Goal: Obtain resource: Download file/media

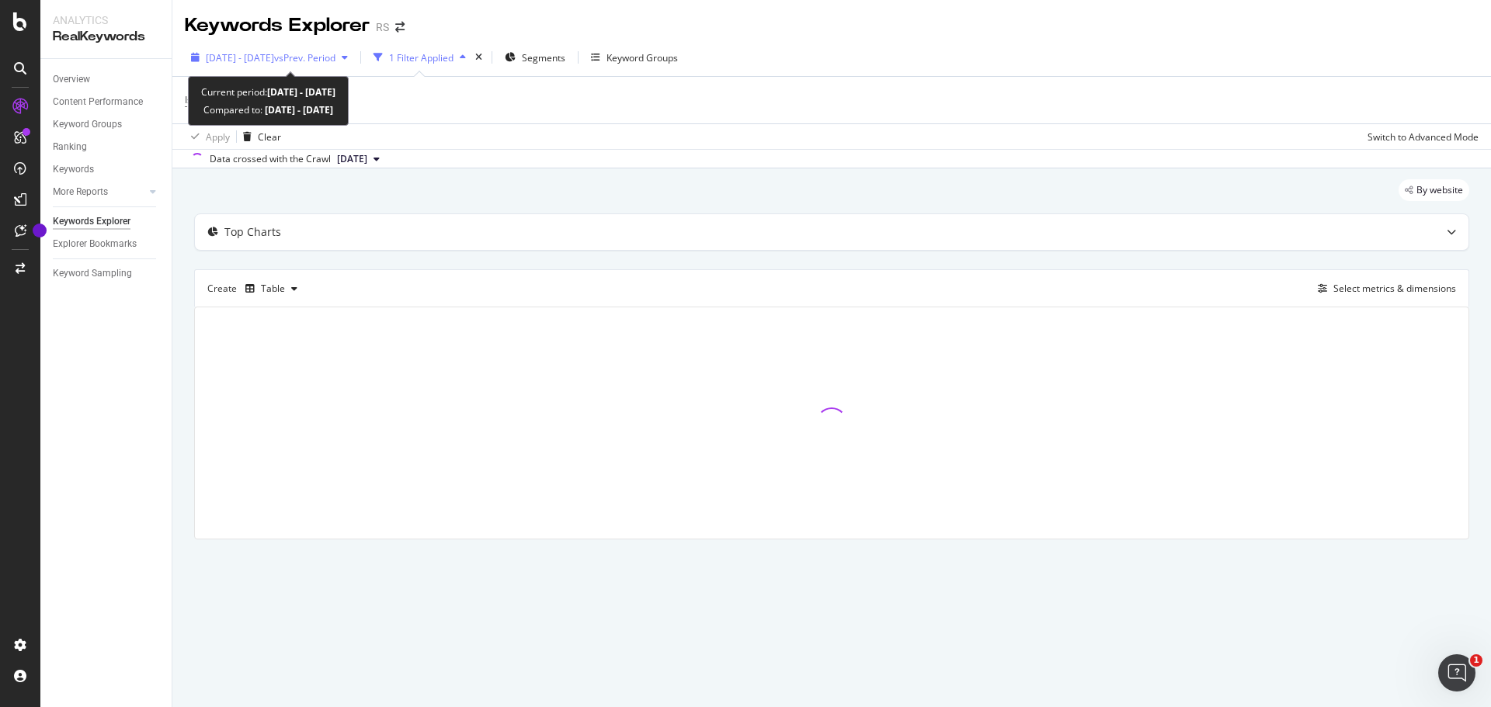
click at [348, 57] on icon "button" at bounding box center [345, 57] width 6 height 9
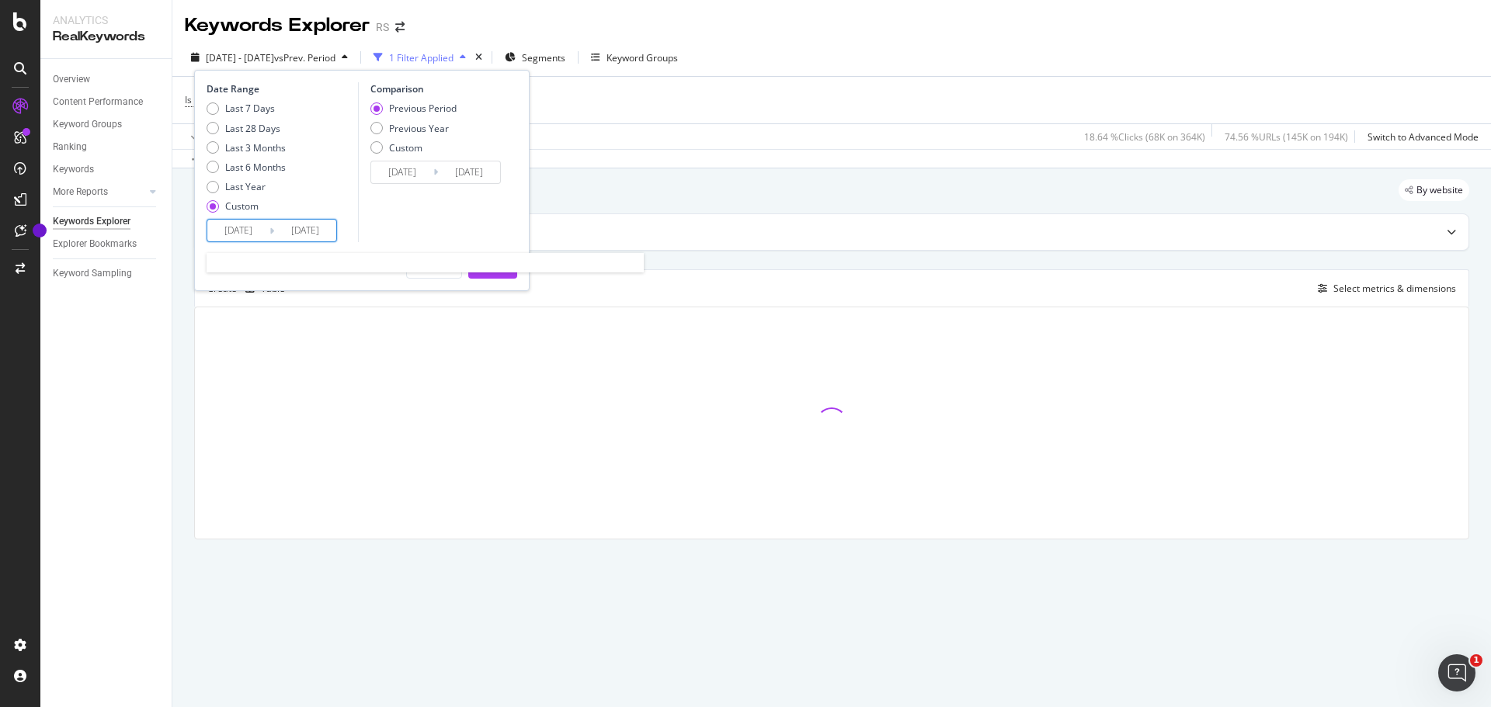
click at [300, 231] on input "[DATE]" at bounding box center [305, 231] width 62 height 22
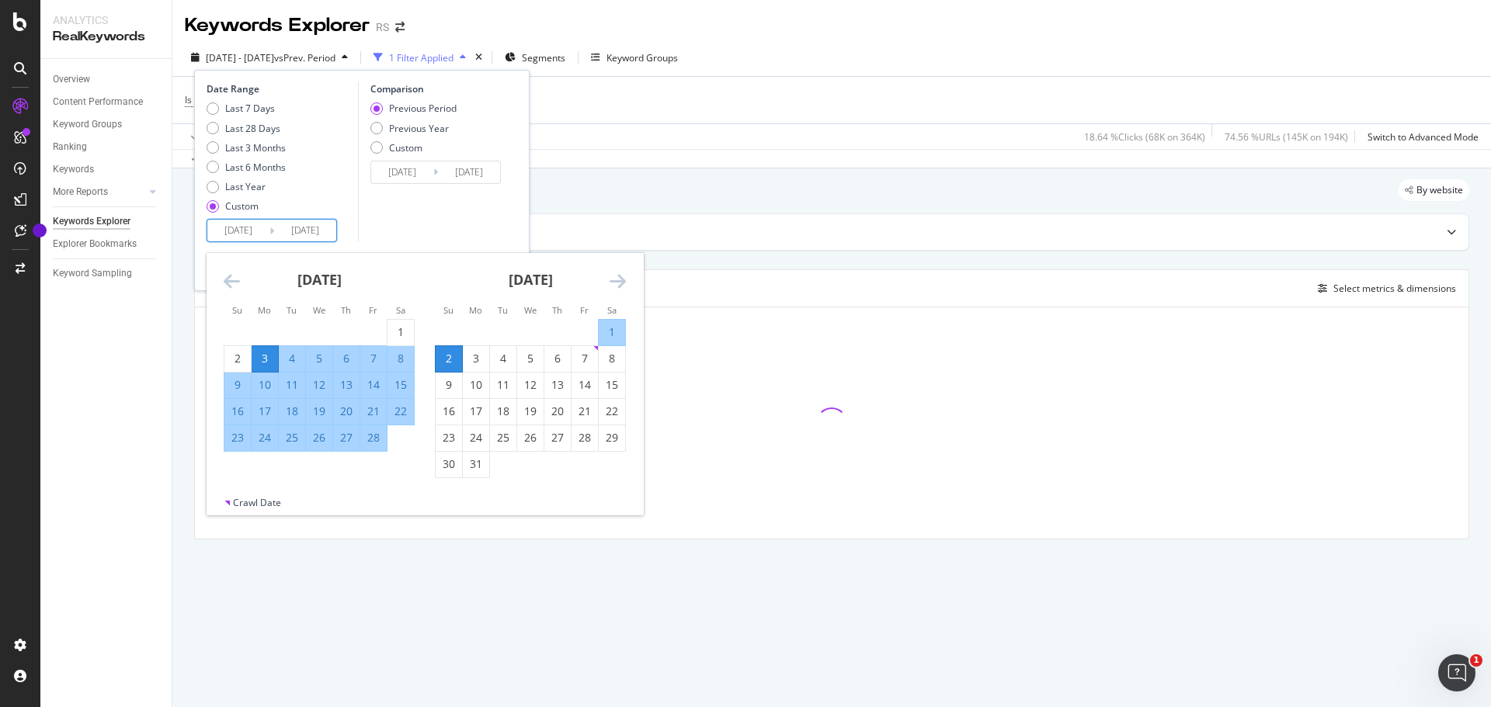
click at [622, 286] on icon "Move forward to switch to the next month." at bounding box center [617, 281] width 16 height 19
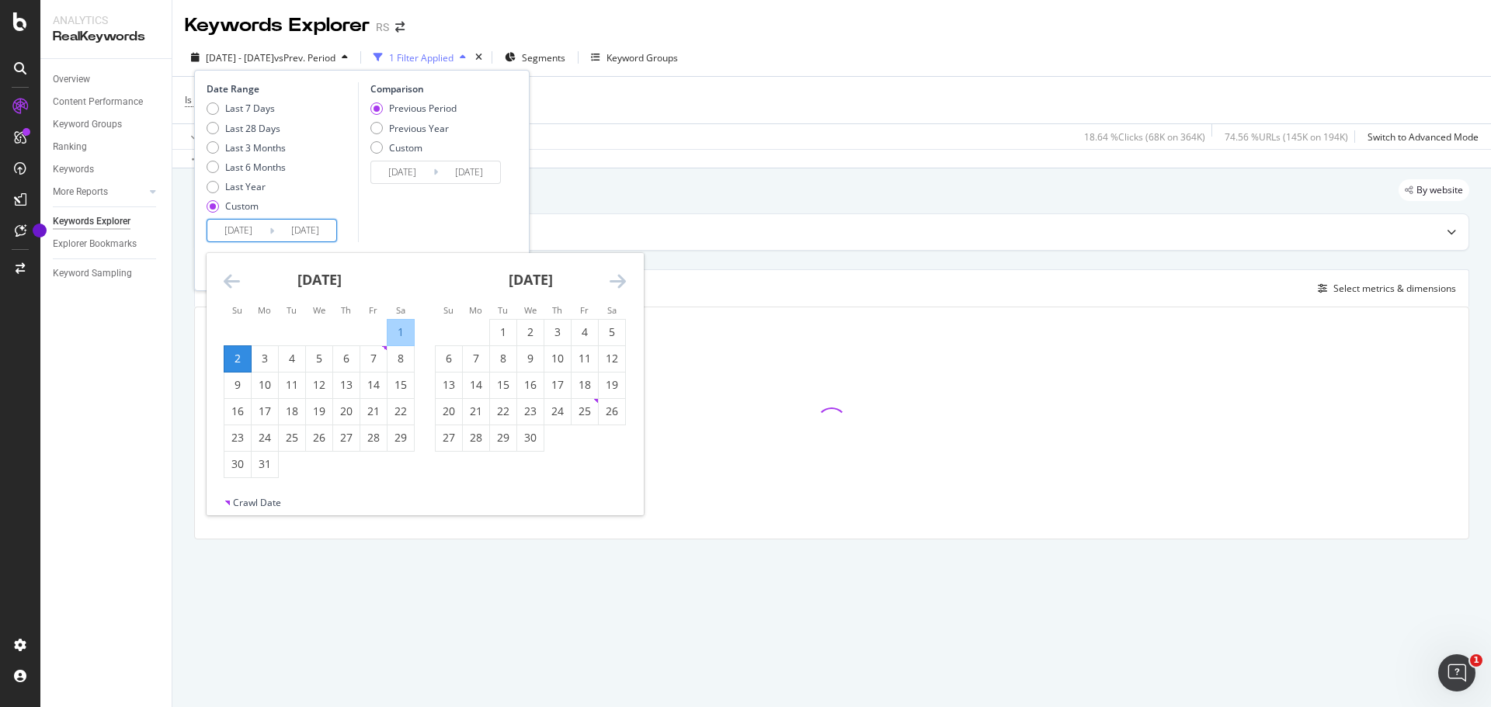
click at [622, 286] on icon "Move forward to switch to the next month." at bounding box center [617, 281] width 16 height 19
click at [585, 334] on div "1" at bounding box center [584, 333] width 26 height 16
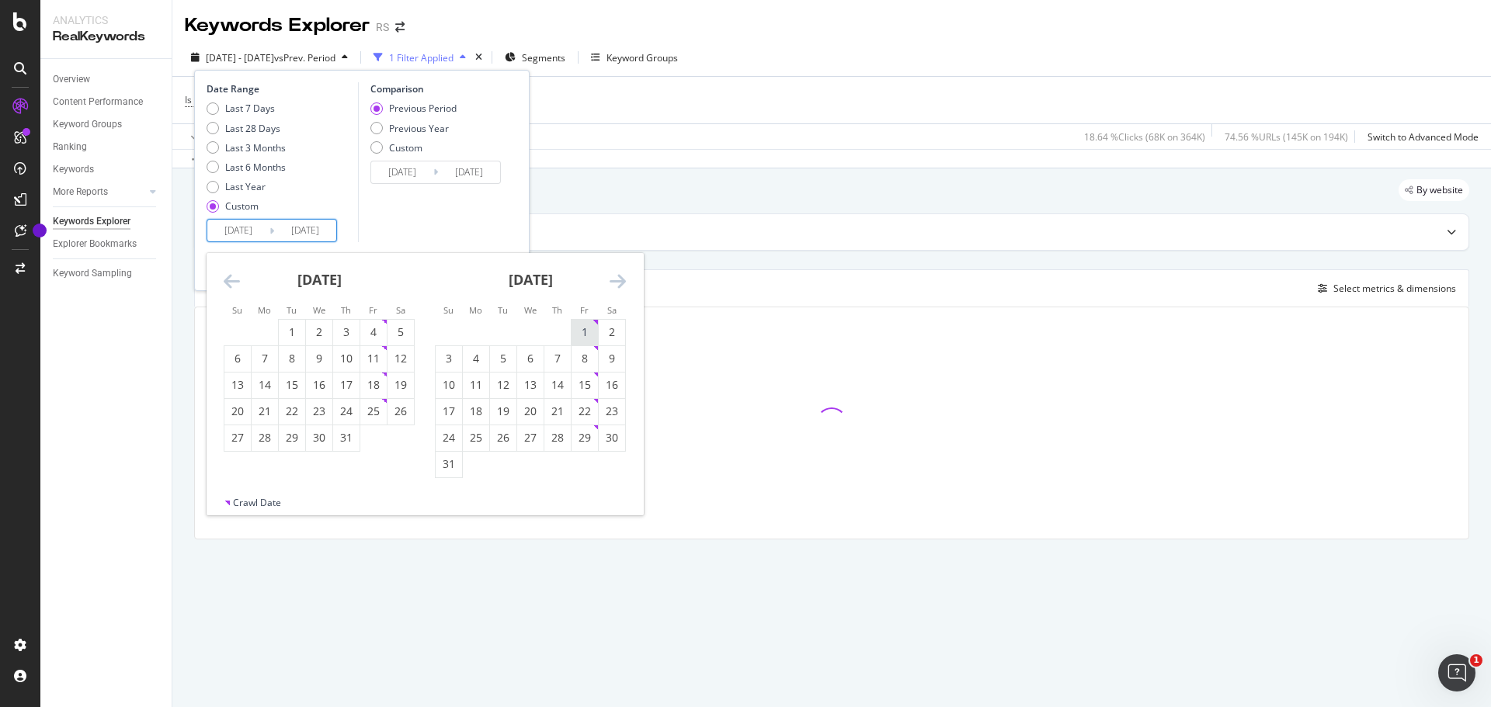
type input "[DATE]"
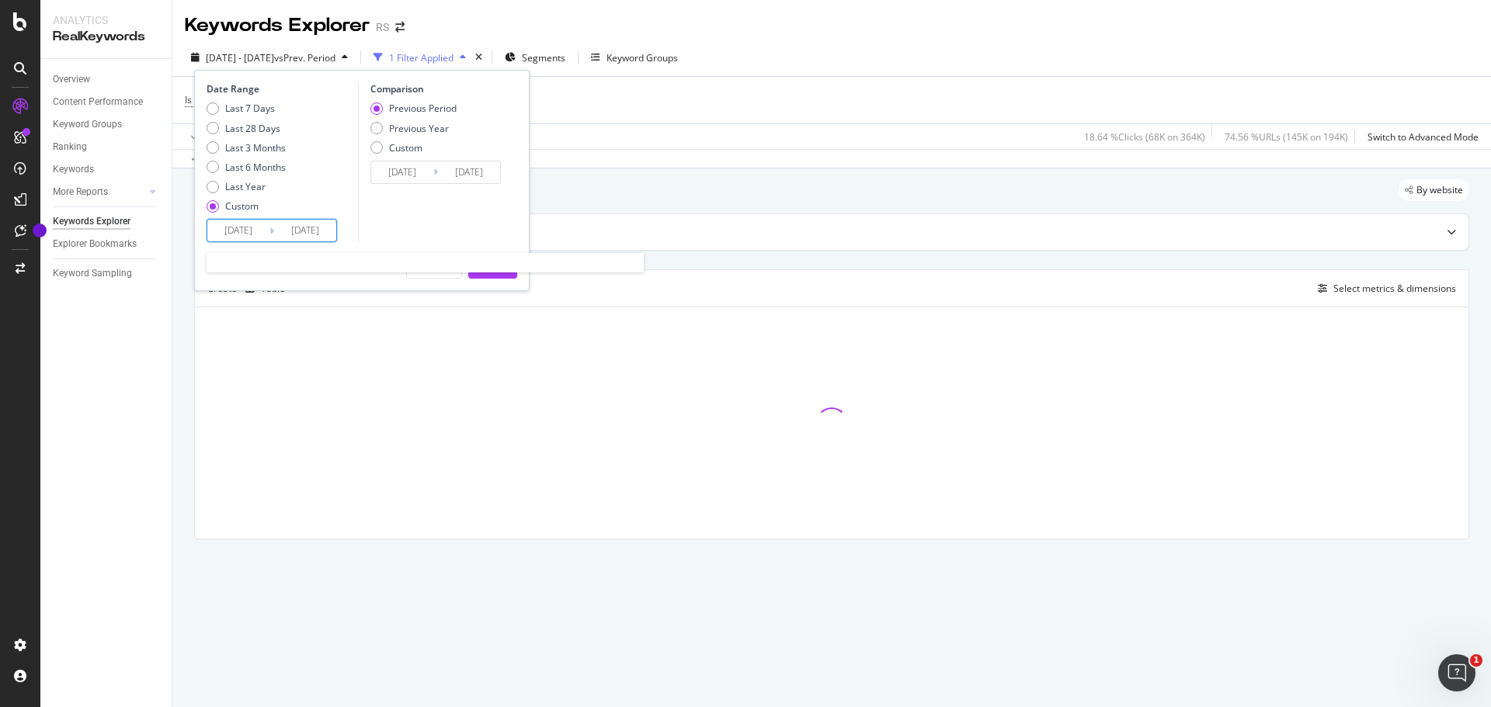
click at [322, 231] on input "[DATE]" at bounding box center [305, 231] width 62 height 22
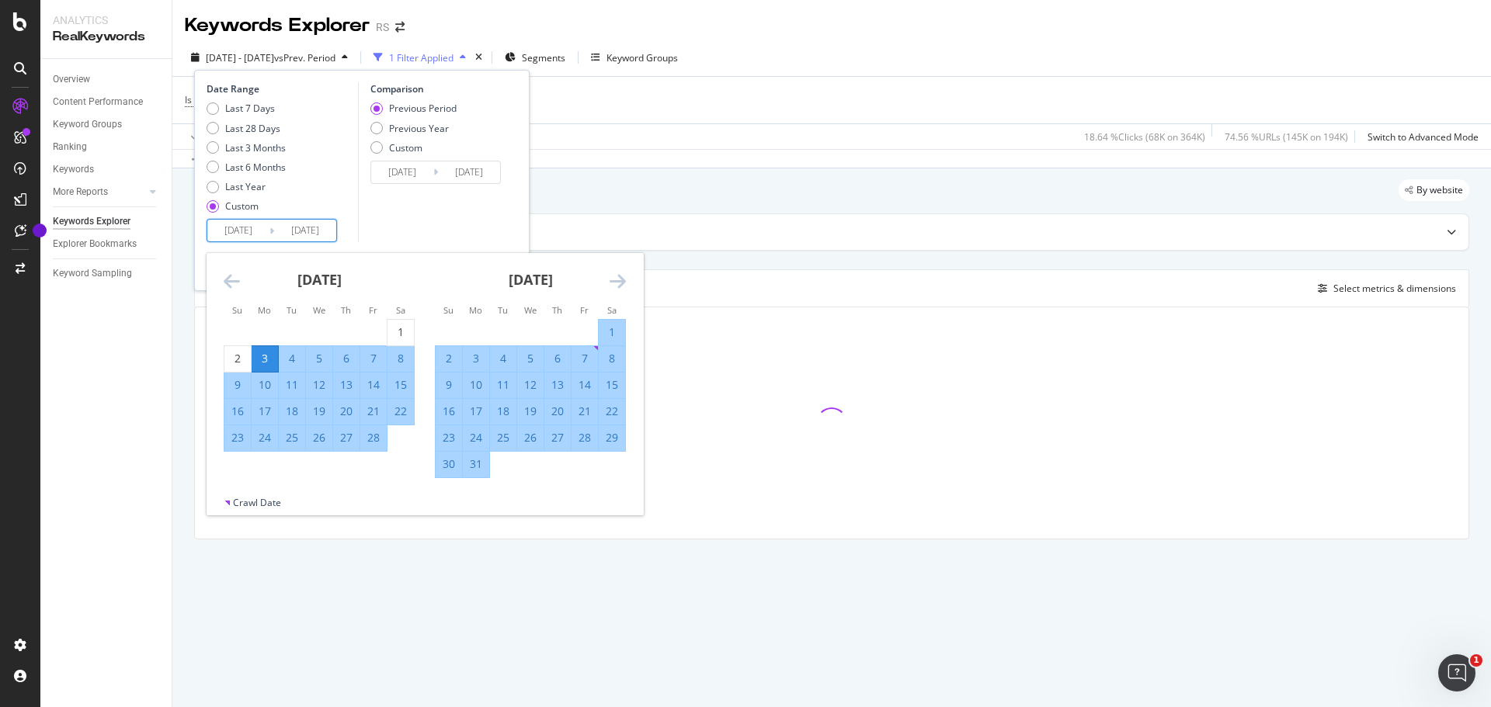
click at [244, 231] on input "[DATE]" at bounding box center [238, 231] width 62 height 22
click at [615, 283] on icon "Move forward to switch to the next month." at bounding box center [617, 281] width 16 height 19
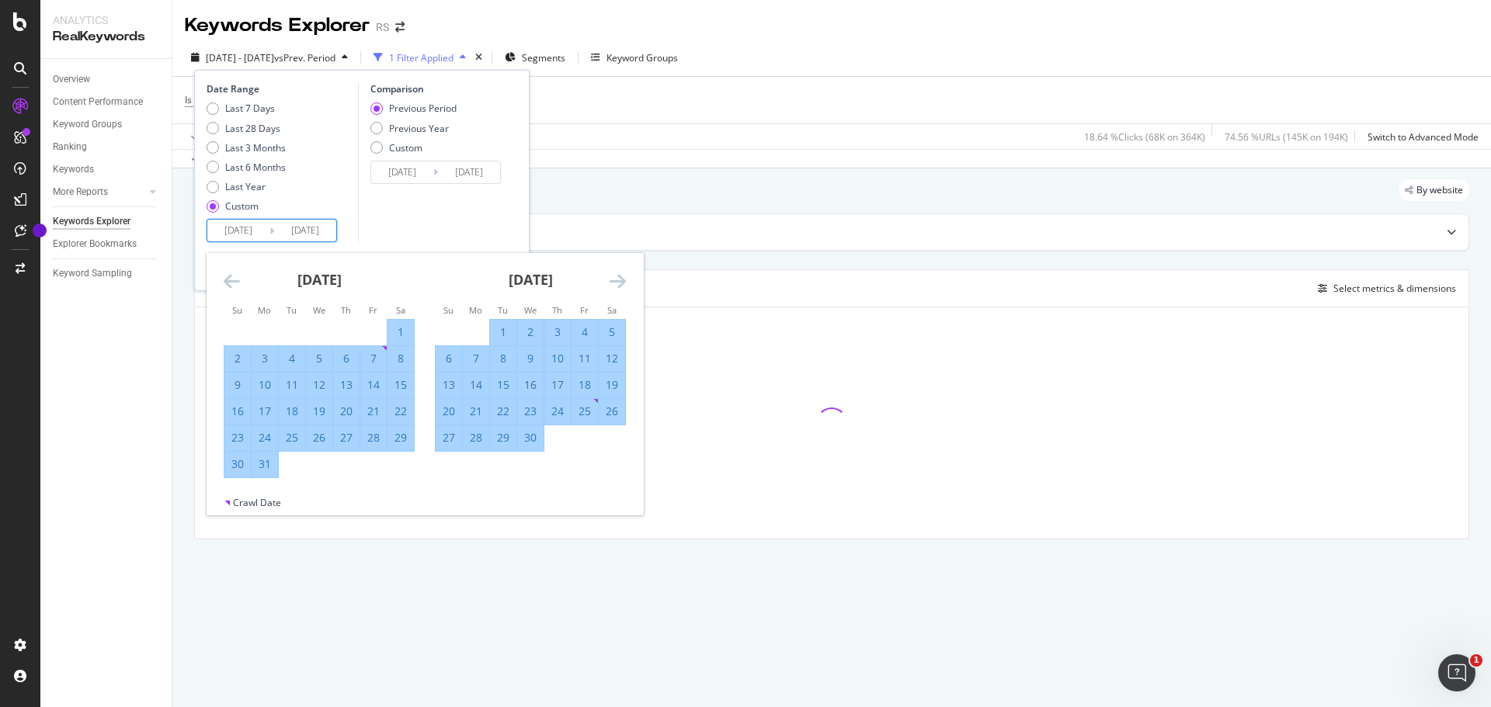
click at [615, 283] on icon "Move forward to switch to the next month." at bounding box center [617, 281] width 16 height 19
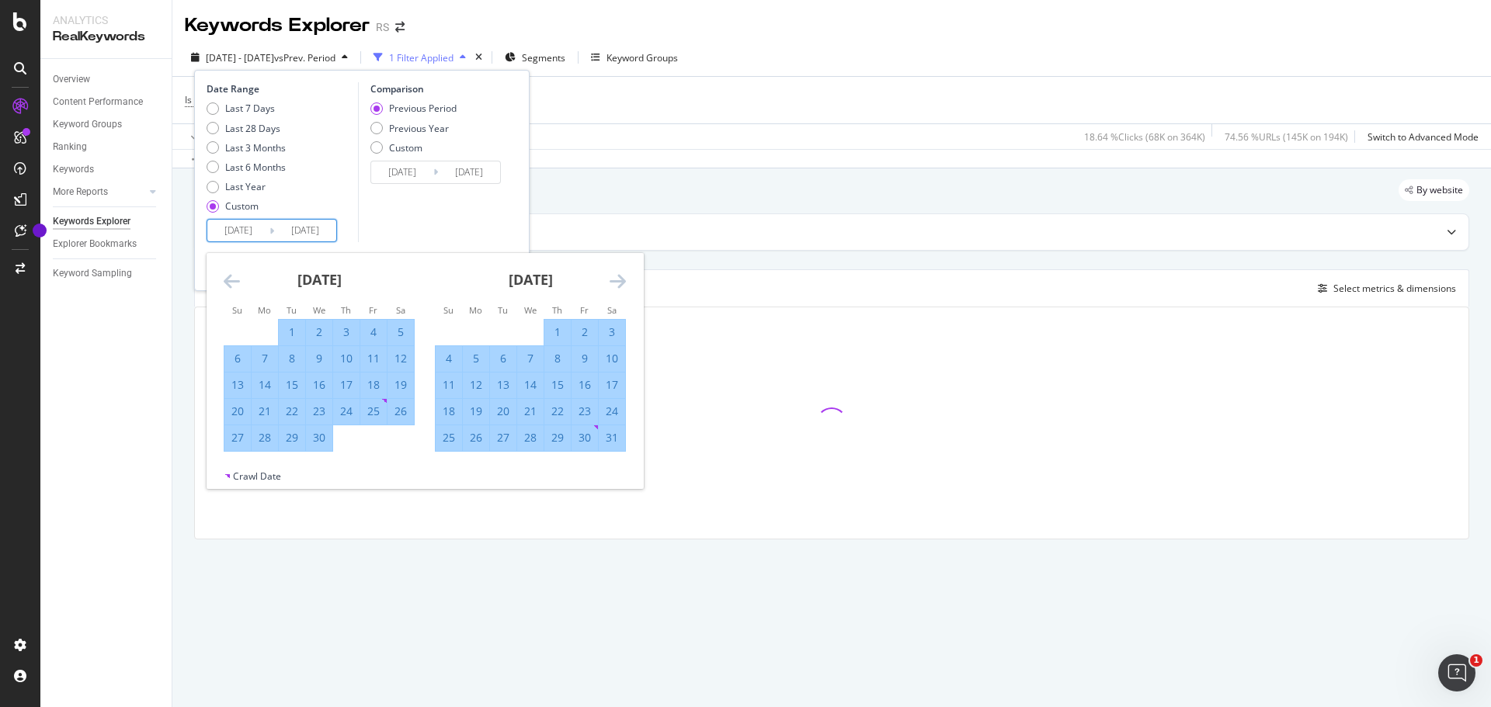
click at [615, 283] on icon "Move forward to switch to the next month." at bounding box center [617, 281] width 16 height 19
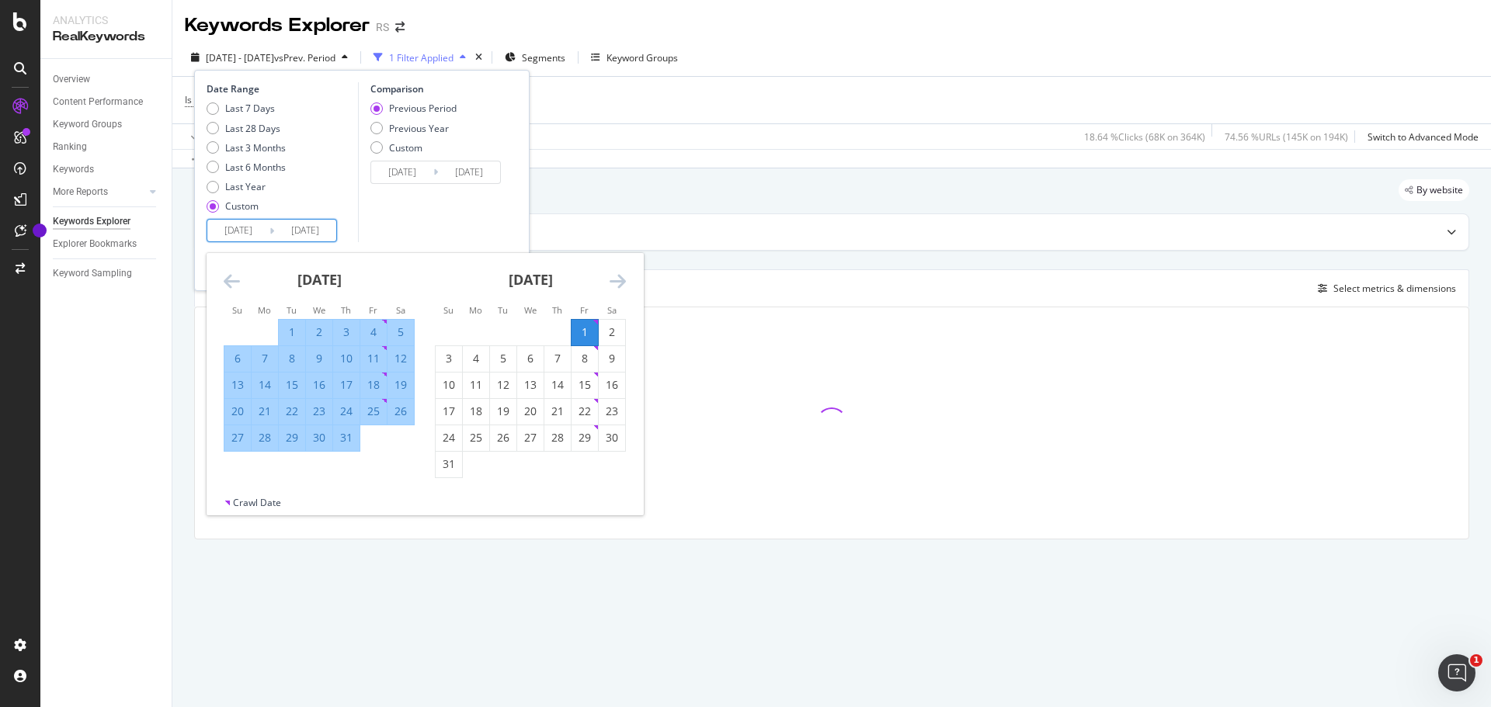
click at [615, 283] on icon "Move forward to switch to the next month." at bounding box center [617, 281] width 16 height 19
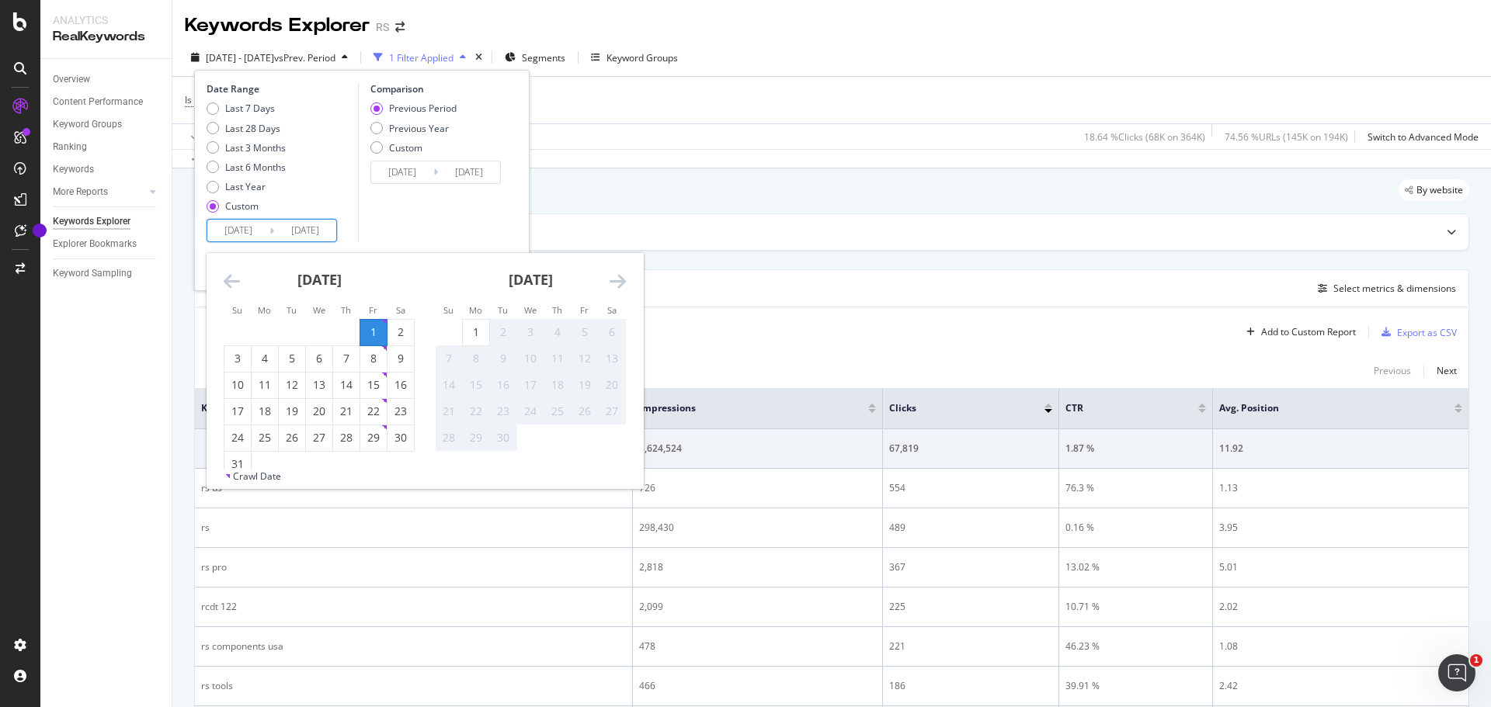
click at [374, 332] on div "1" at bounding box center [373, 333] width 26 height 16
type input "[DATE]"
click at [241, 462] on div "31" at bounding box center [237, 465] width 26 height 16
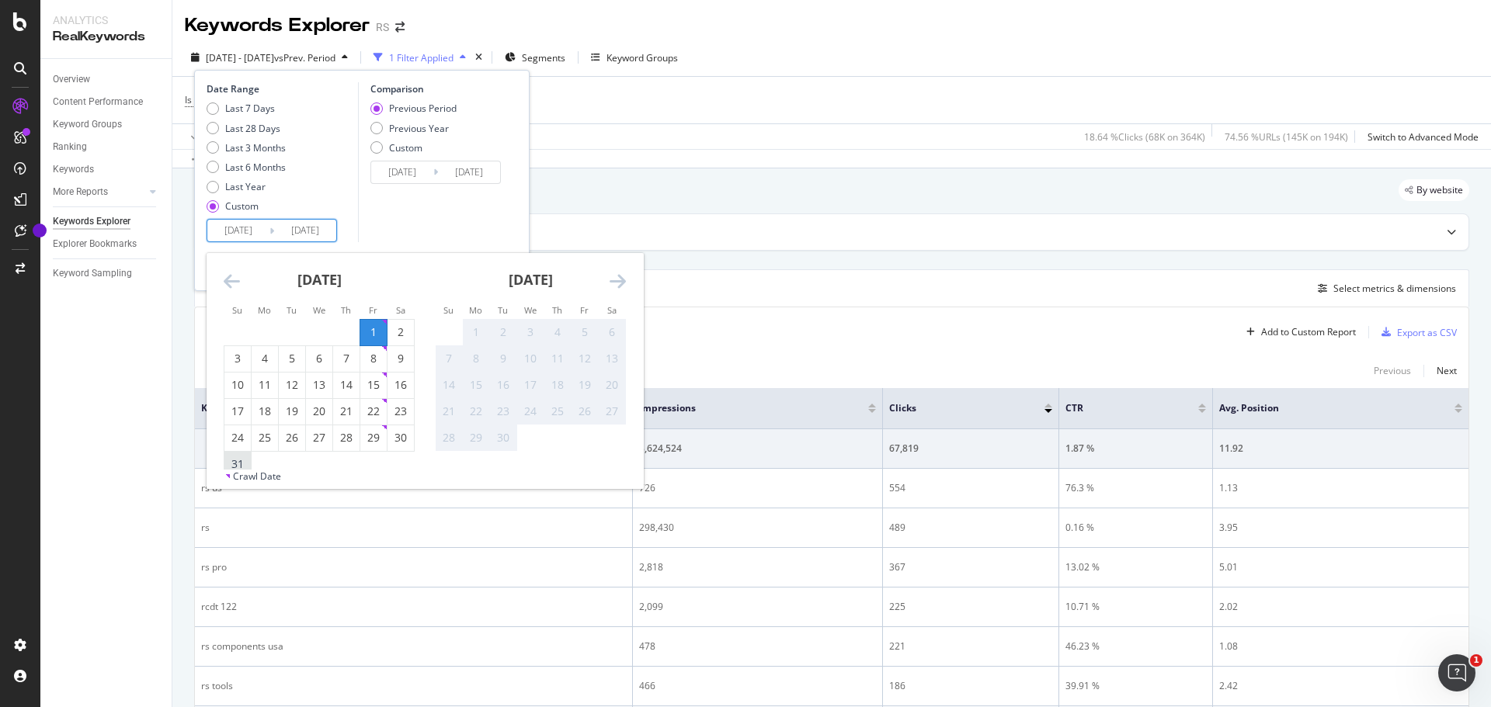
type input "[DATE]"
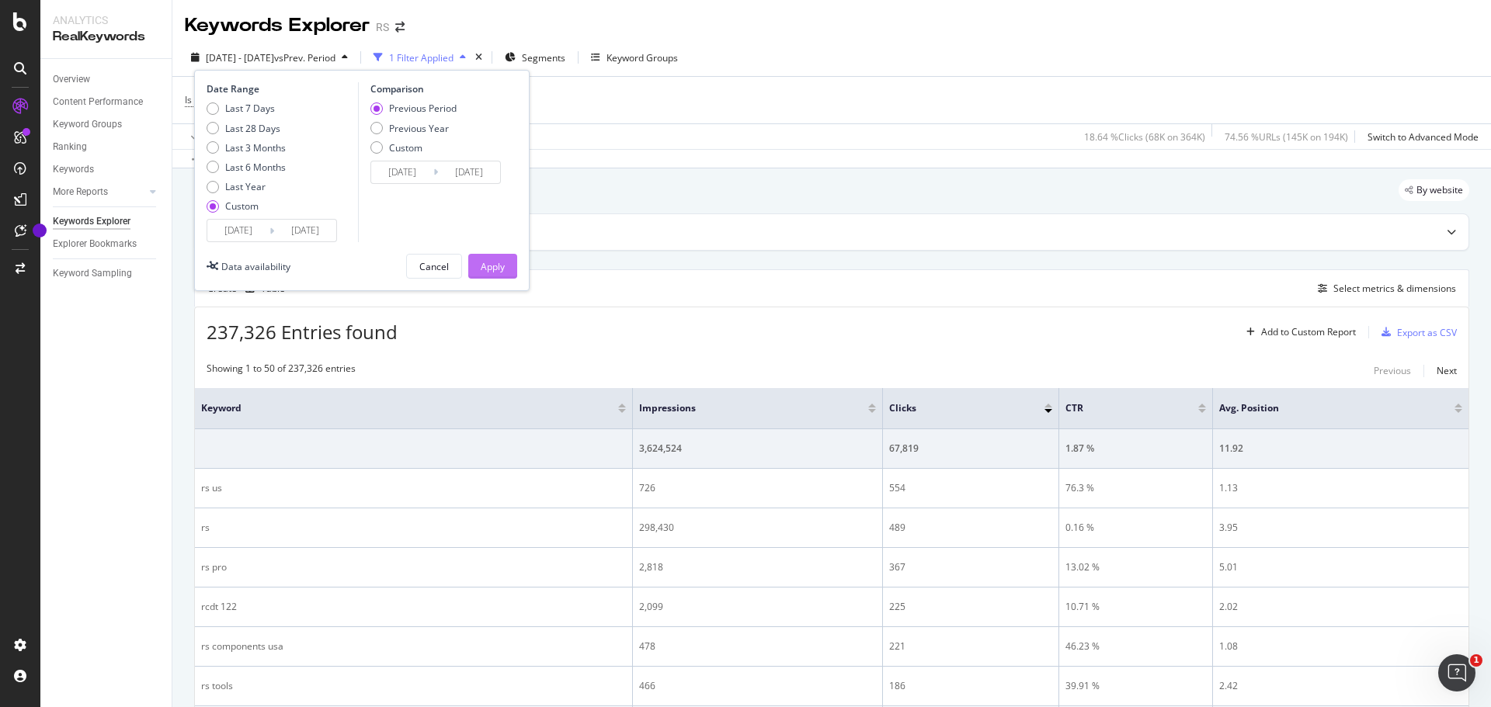
click at [504, 269] on div "Apply" at bounding box center [493, 266] width 24 height 13
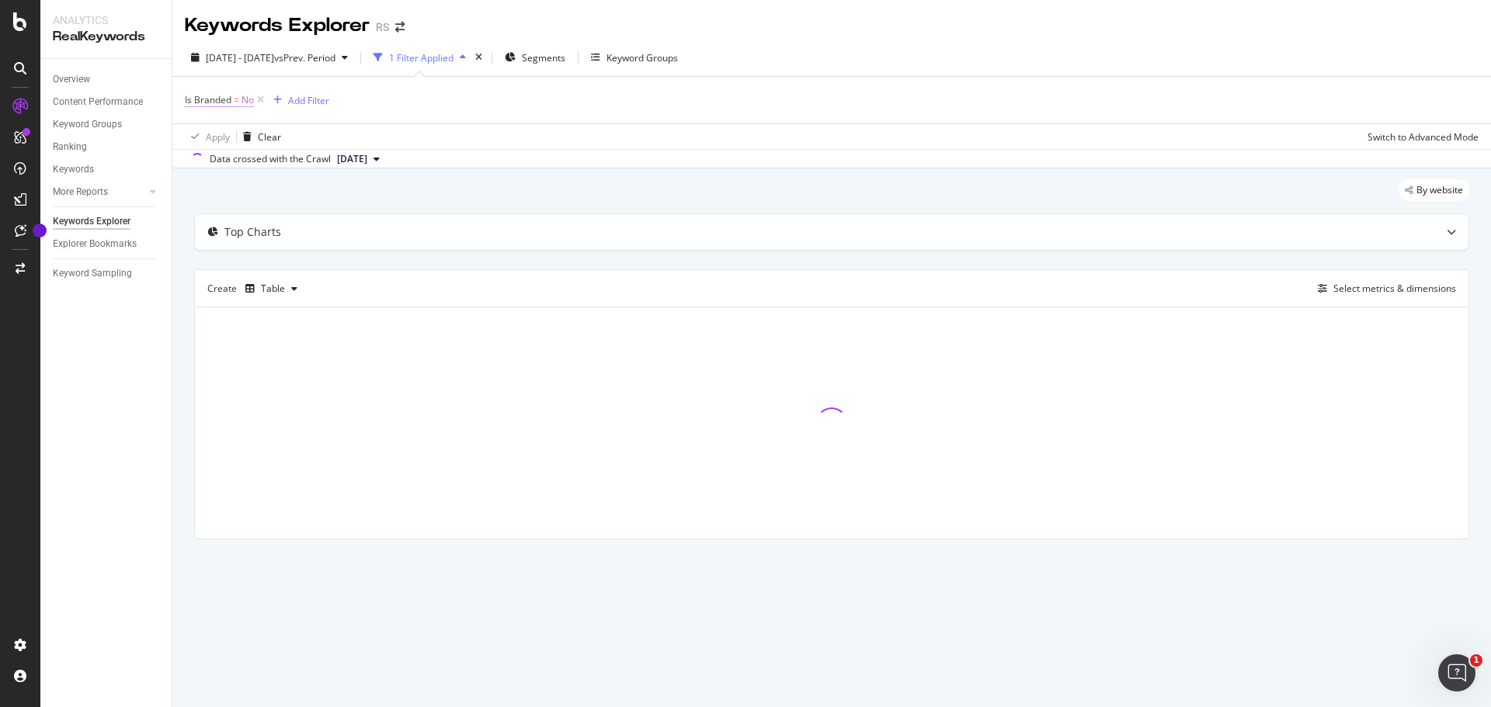
click at [241, 100] on span "Is Branded = No" at bounding box center [219, 100] width 69 height 14
click at [221, 134] on icon at bounding box center [216, 136] width 11 height 9
click at [223, 172] on div "Yes" at bounding box center [285, 168] width 166 height 20
click at [345, 165] on div "Apply" at bounding box center [357, 169] width 24 height 13
click at [304, 102] on div "Add Filter" at bounding box center [311, 100] width 41 height 13
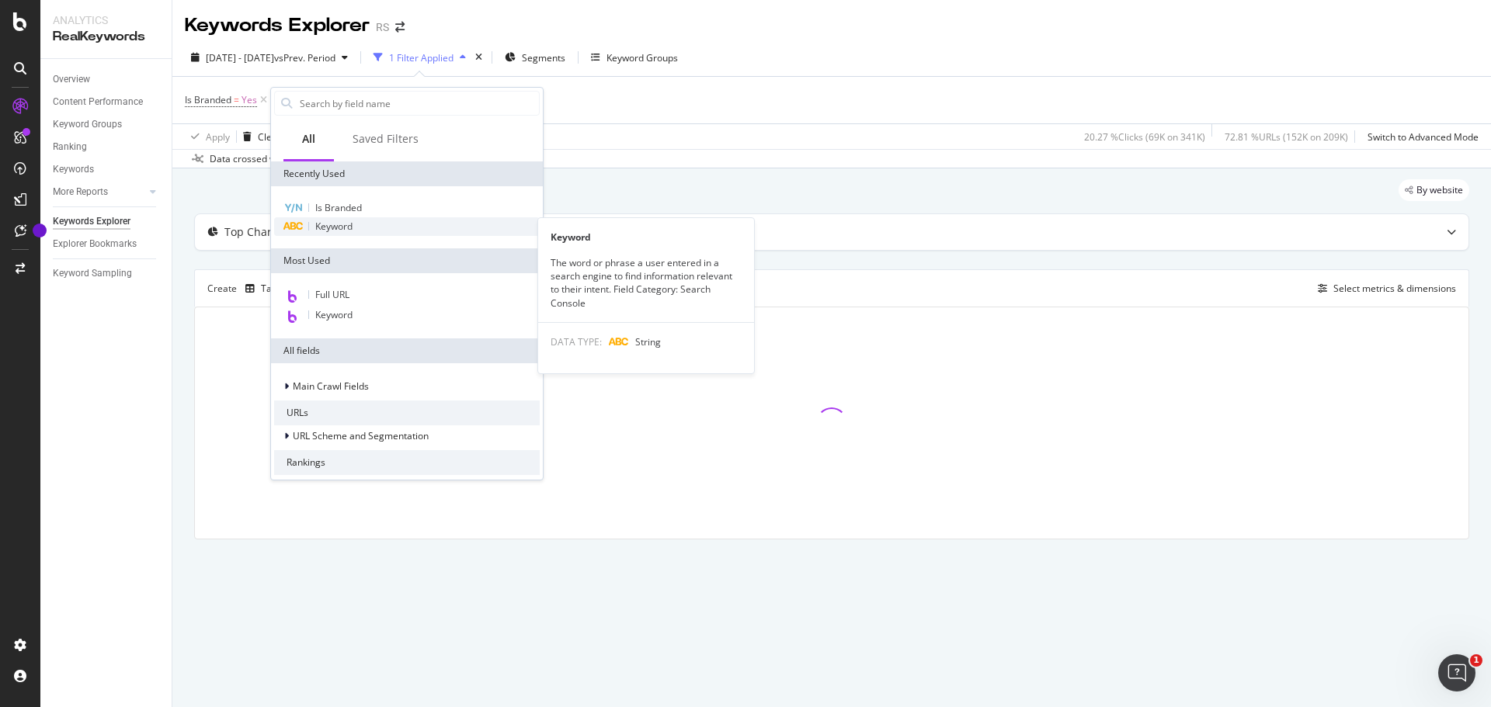
click at [348, 228] on span "Keyword" at bounding box center [333, 226] width 37 height 13
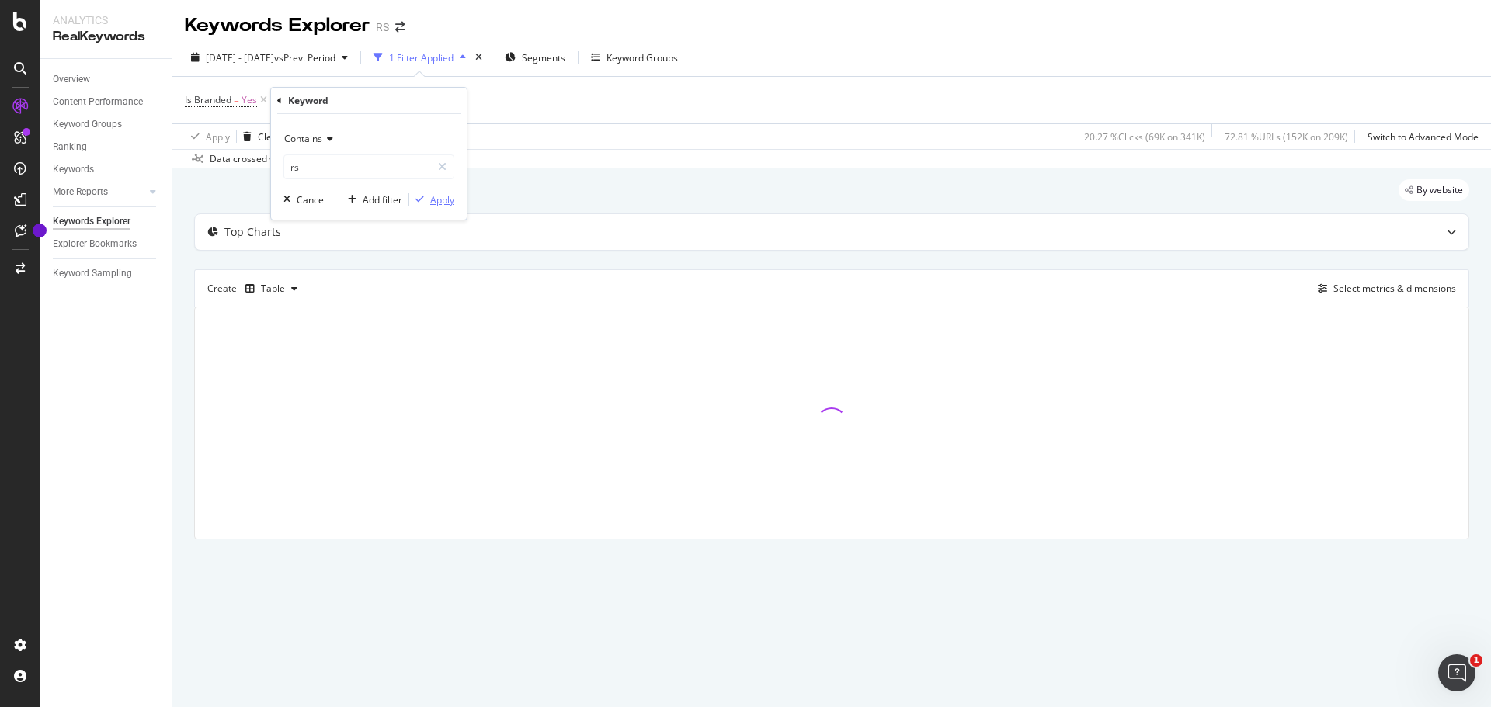
click at [436, 201] on div "Apply" at bounding box center [442, 199] width 24 height 13
click at [436, 107] on div "Add Filter" at bounding box center [422, 100] width 62 height 17
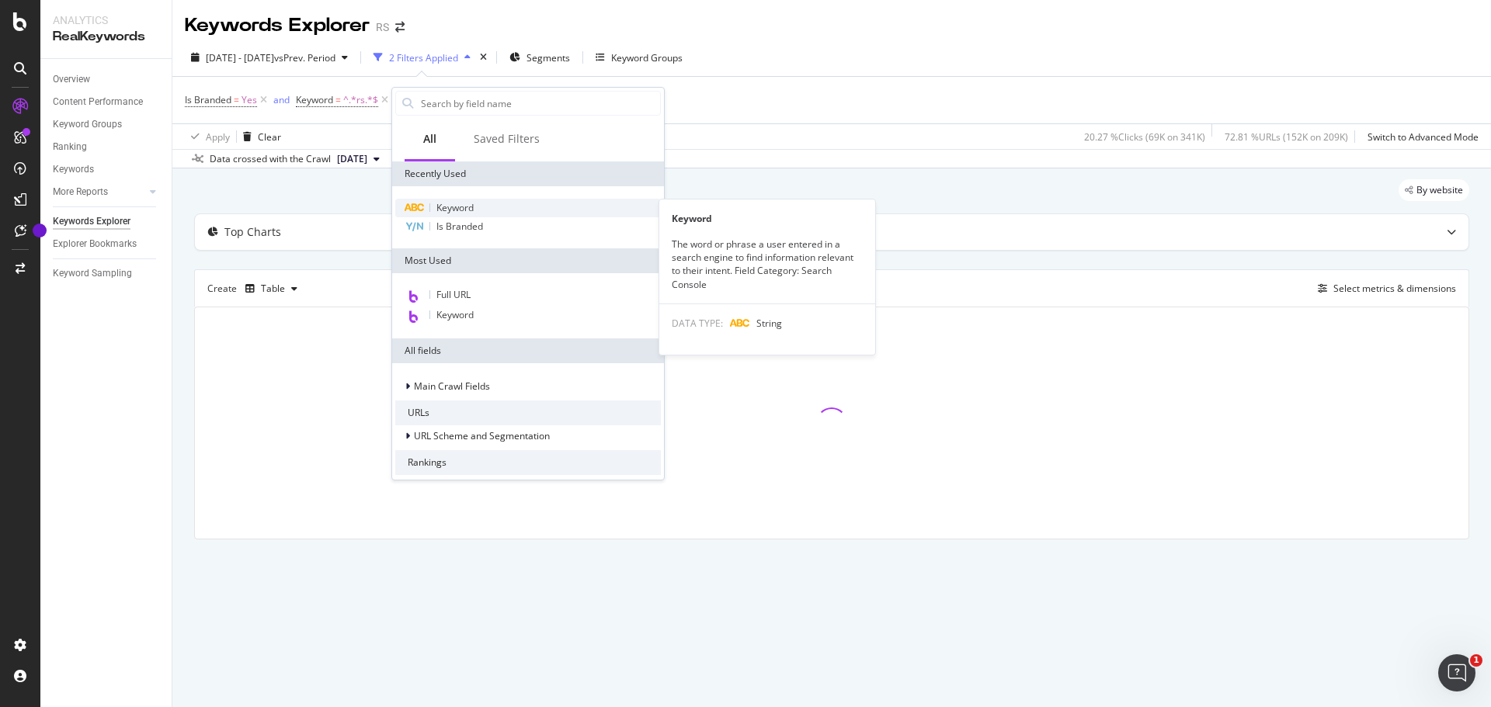
click at [470, 203] on span "Keyword" at bounding box center [454, 207] width 37 height 13
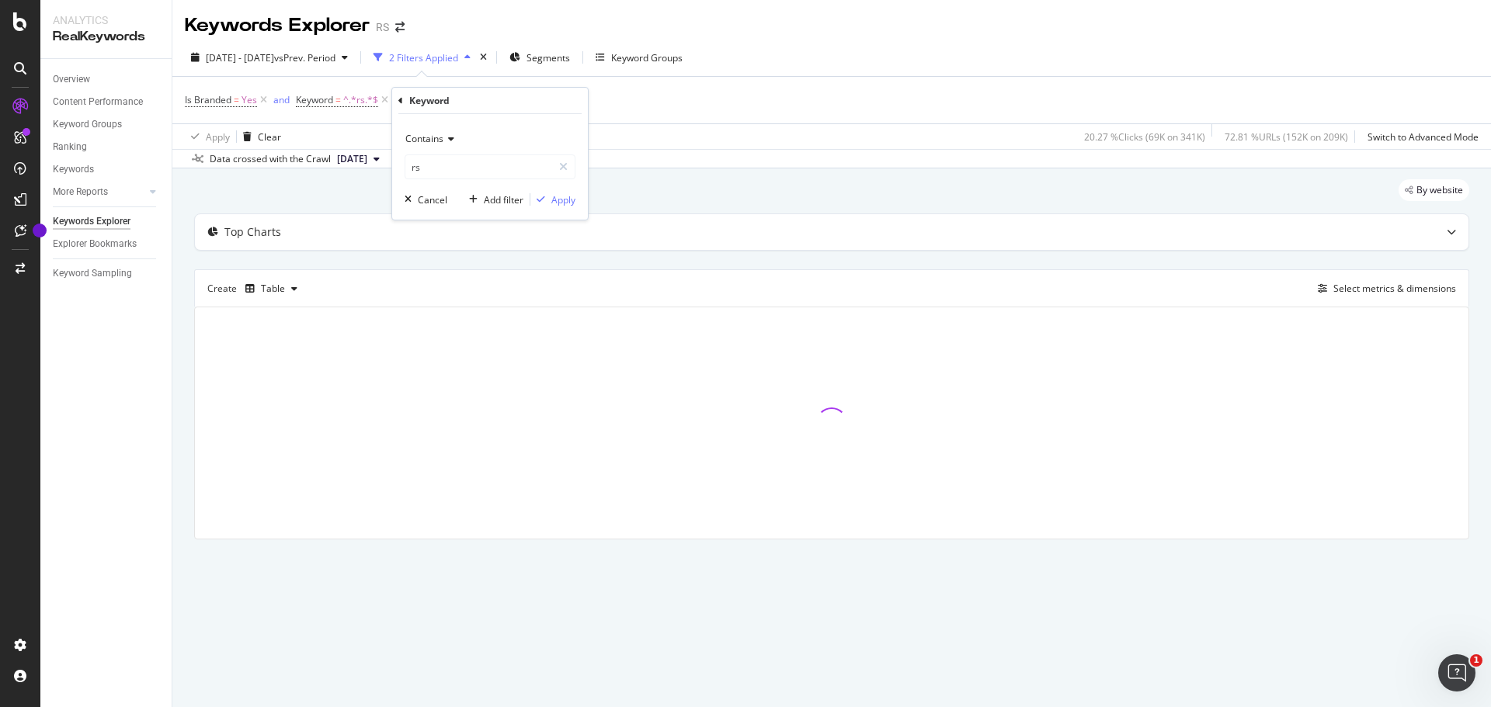
click at [444, 142] on icon at bounding box center [448, 138] width 11 height 9
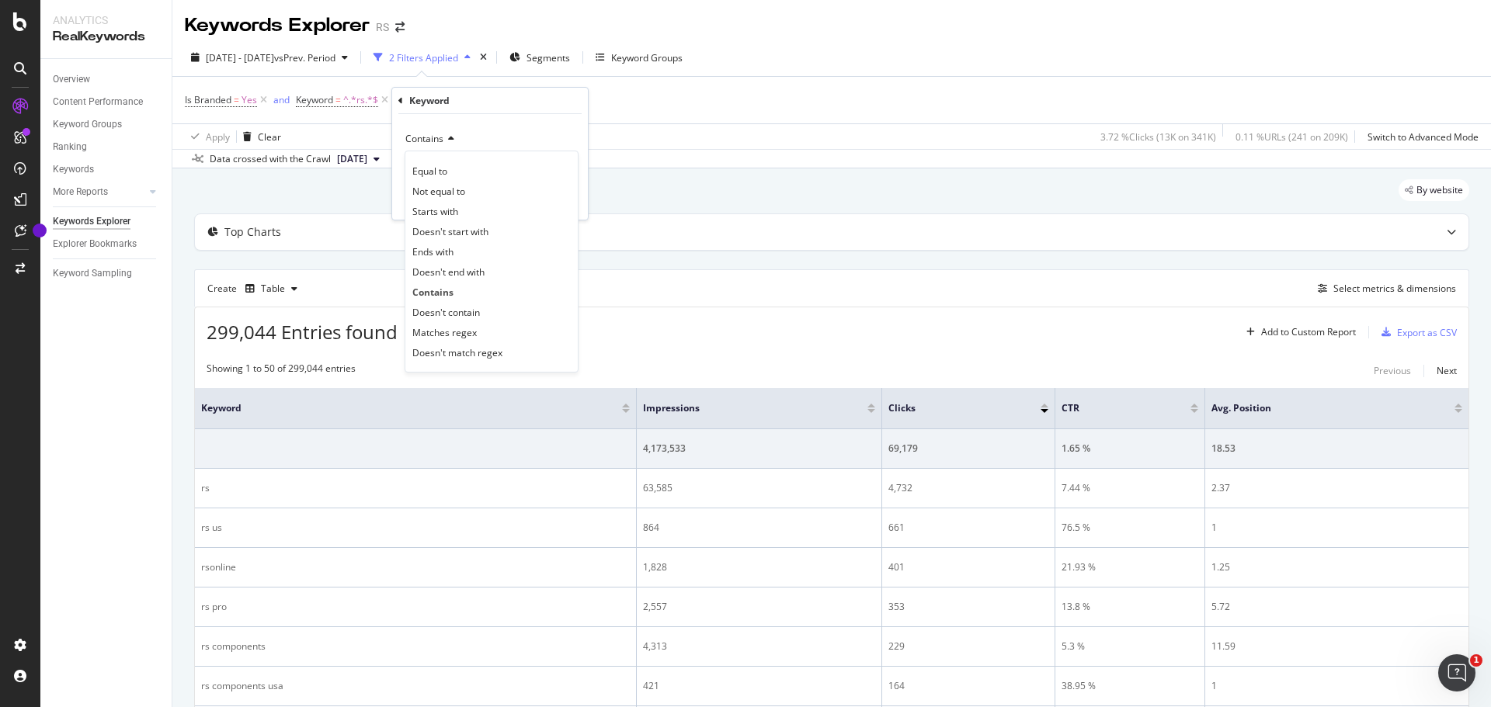
click at [494, 310] on div "Doesn't contain" at bounding box center [491, 312] width 166 height 20
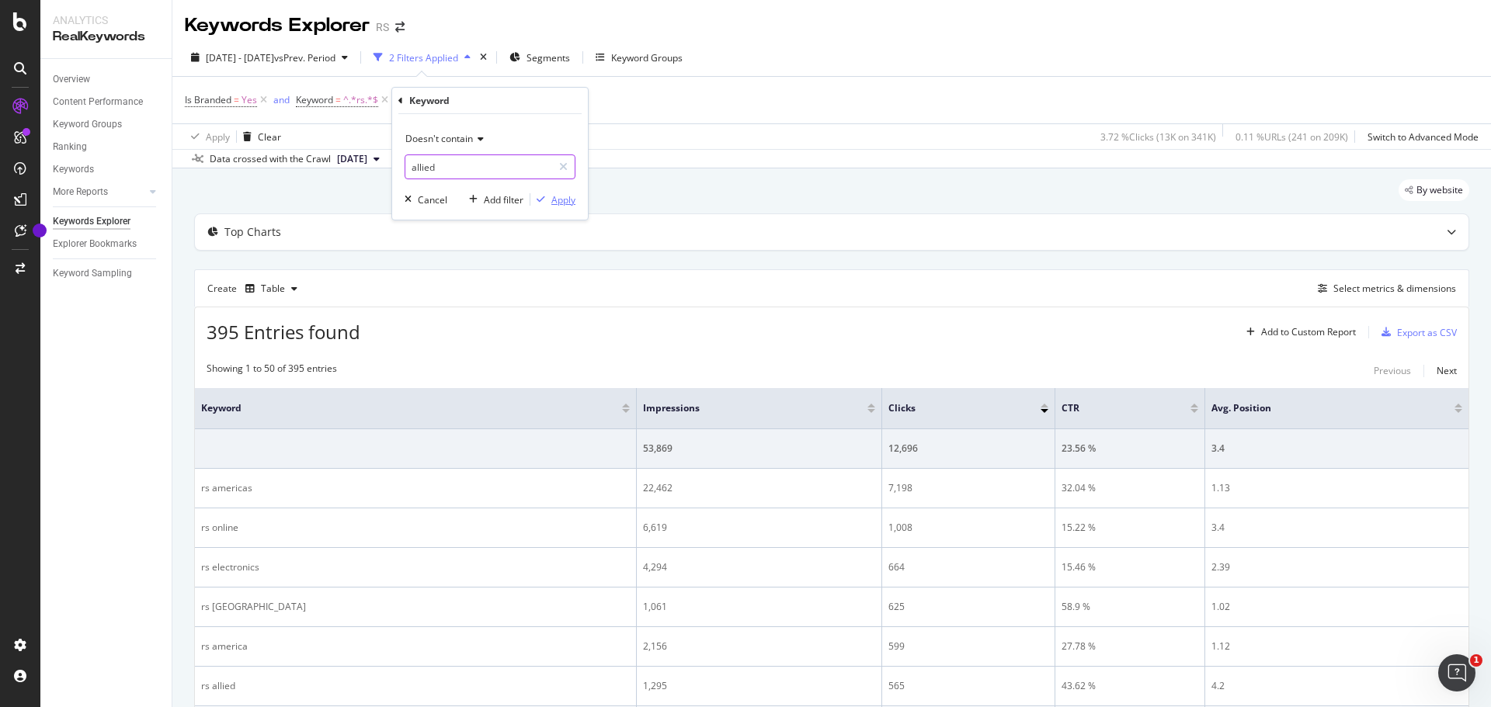
type input "allied"
click at [559, 205] on div "Apply" at bounding box center [563, 199] width 24 height 13
click at [1274, 337] on div "Add to Custom Report" at bounding box center [1308, 332] width 95 height 9
click at [1352, 282] on div "Select metrics & dimensions" at bounding box center [1394, 288] width 123 height 13
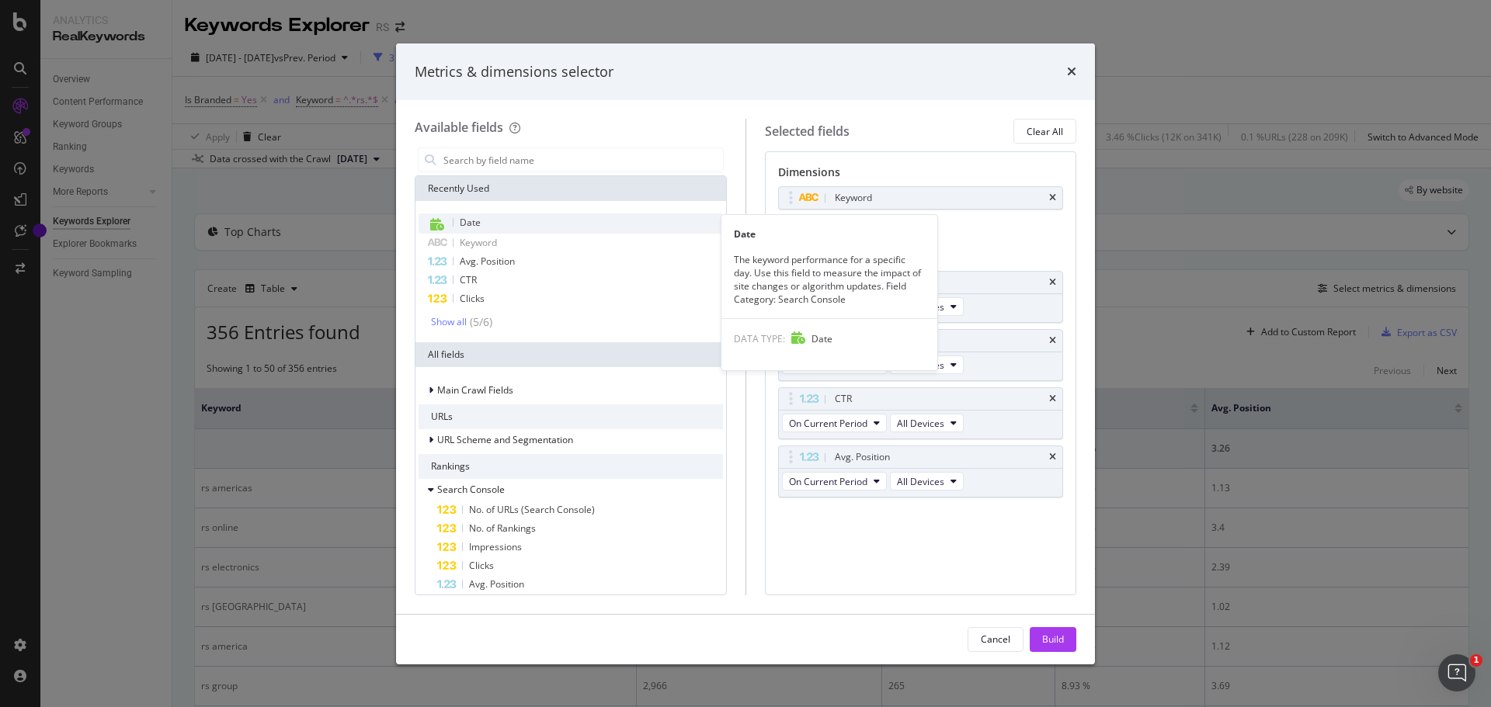
click at [451, 223] on div "Date" at bounding box center [570, 224] width 304 height 20
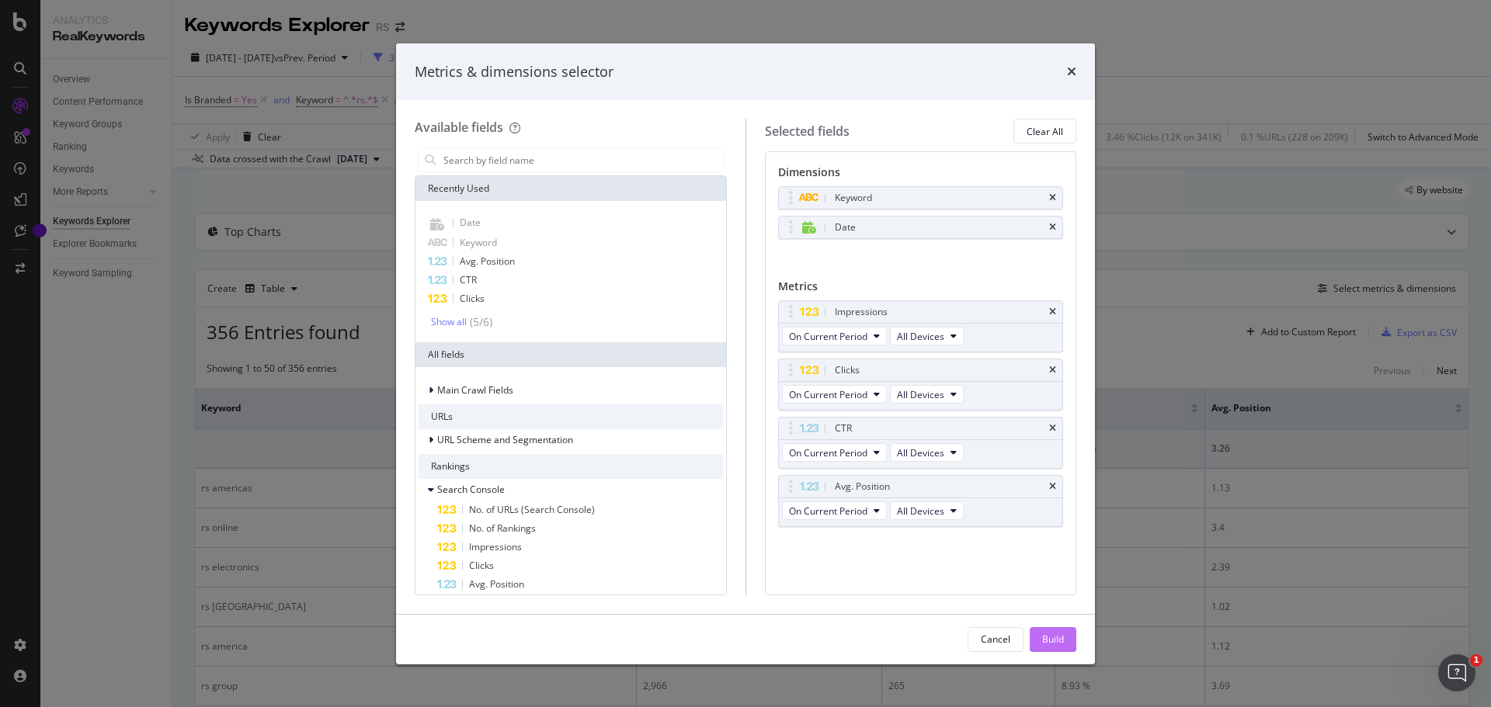
click at [1045, 639] on div "Build" at bounding box center [1053, 639] width 22 height 13
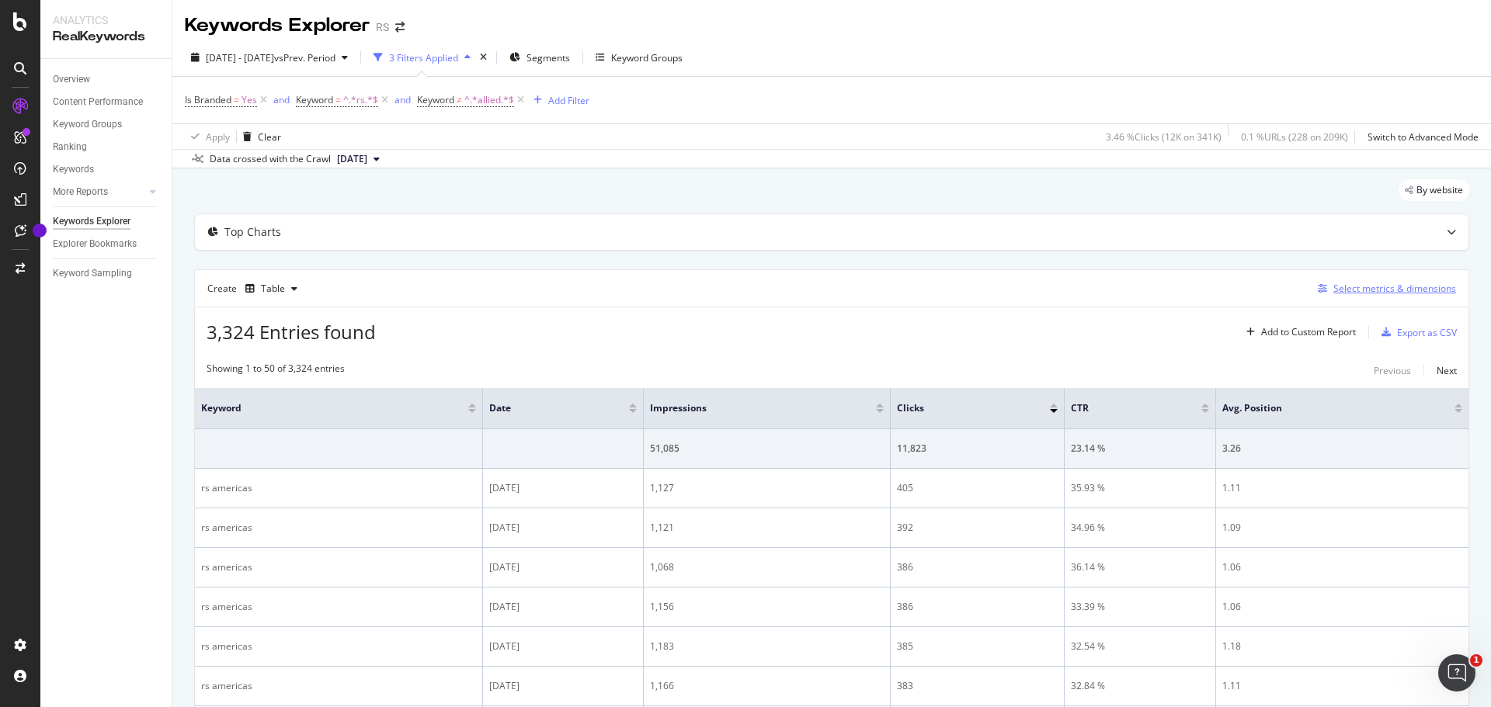
click at [1356, 290] on div "Select metrics & dimensions" at bounding box center [1394, 288] width 123 height 13
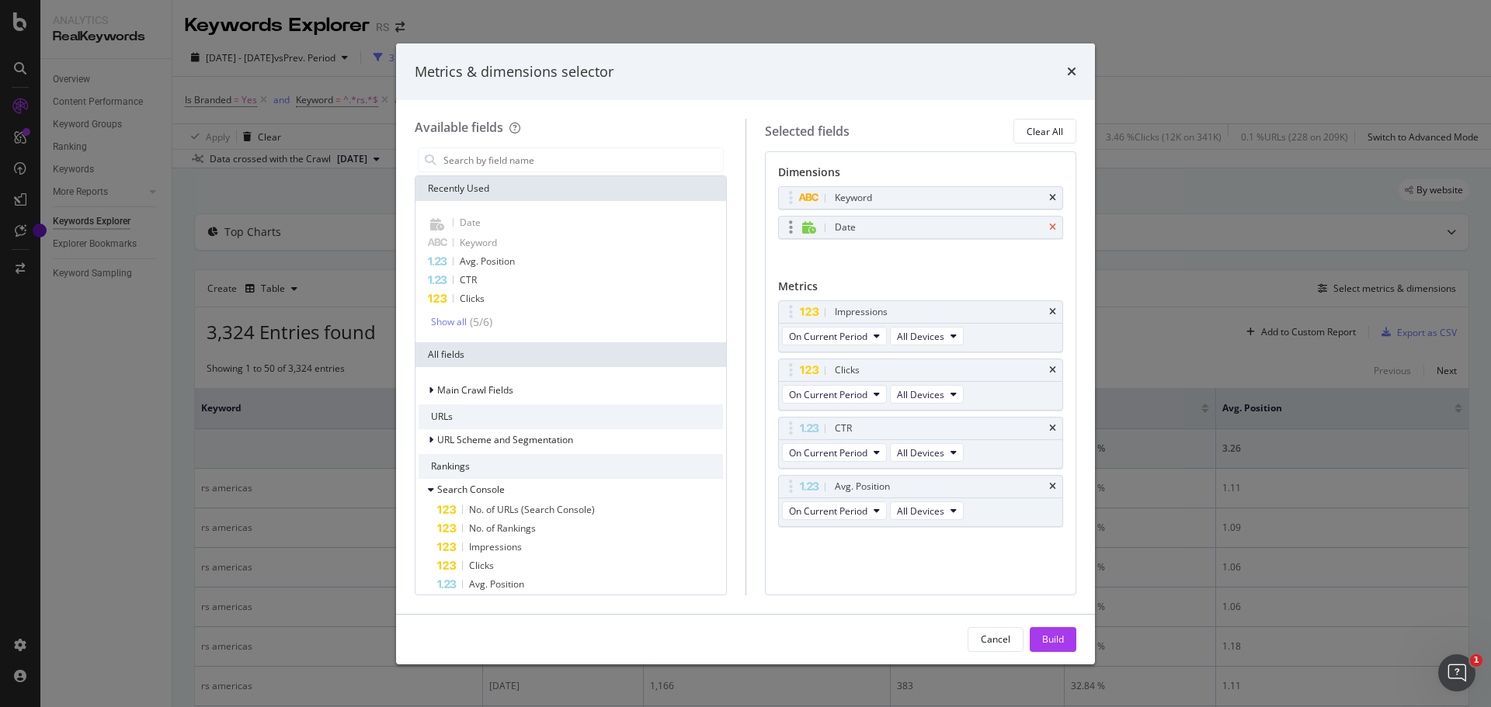
click at [1054, 227] on icon "times" at bounding box center [1052, 227] width 7 height 9
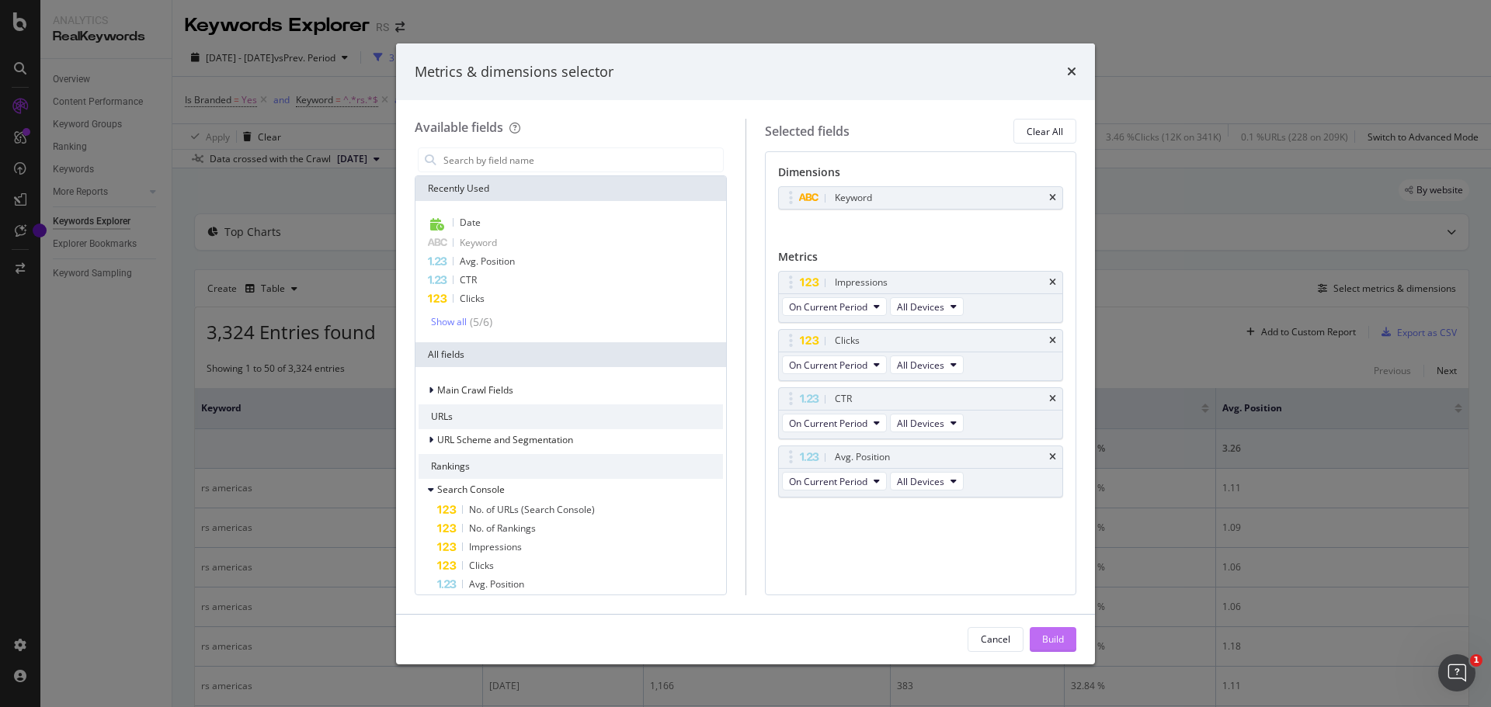
click at [1050, 638] on div "Build" at bounding box center [1053, 639] width 22 height 13
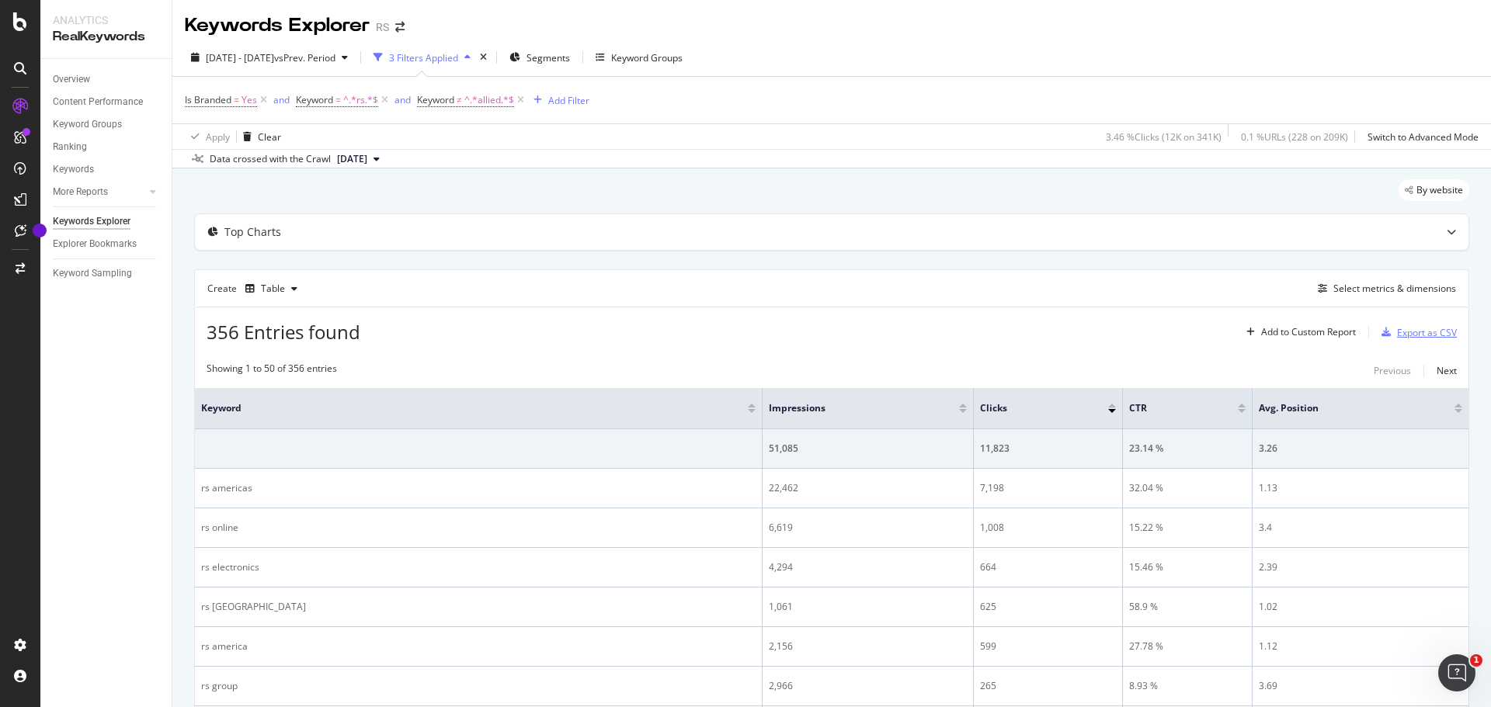
click at [1410, 332] on div "Export as CSV" at bounding box center [1427, 332] width 60 height 13
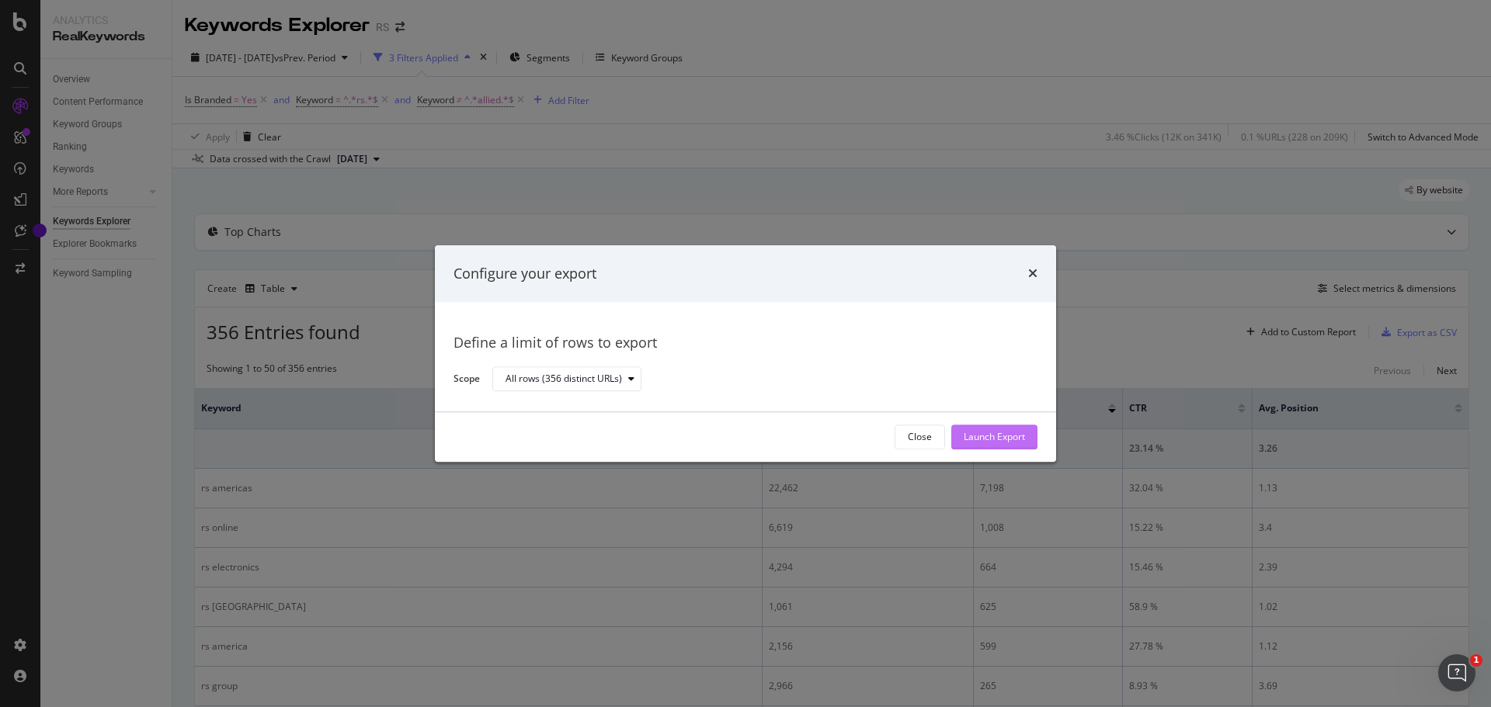
click at [1005, 448] on div "Launch Export" at bounding box center [994, 436] width 61 height 23
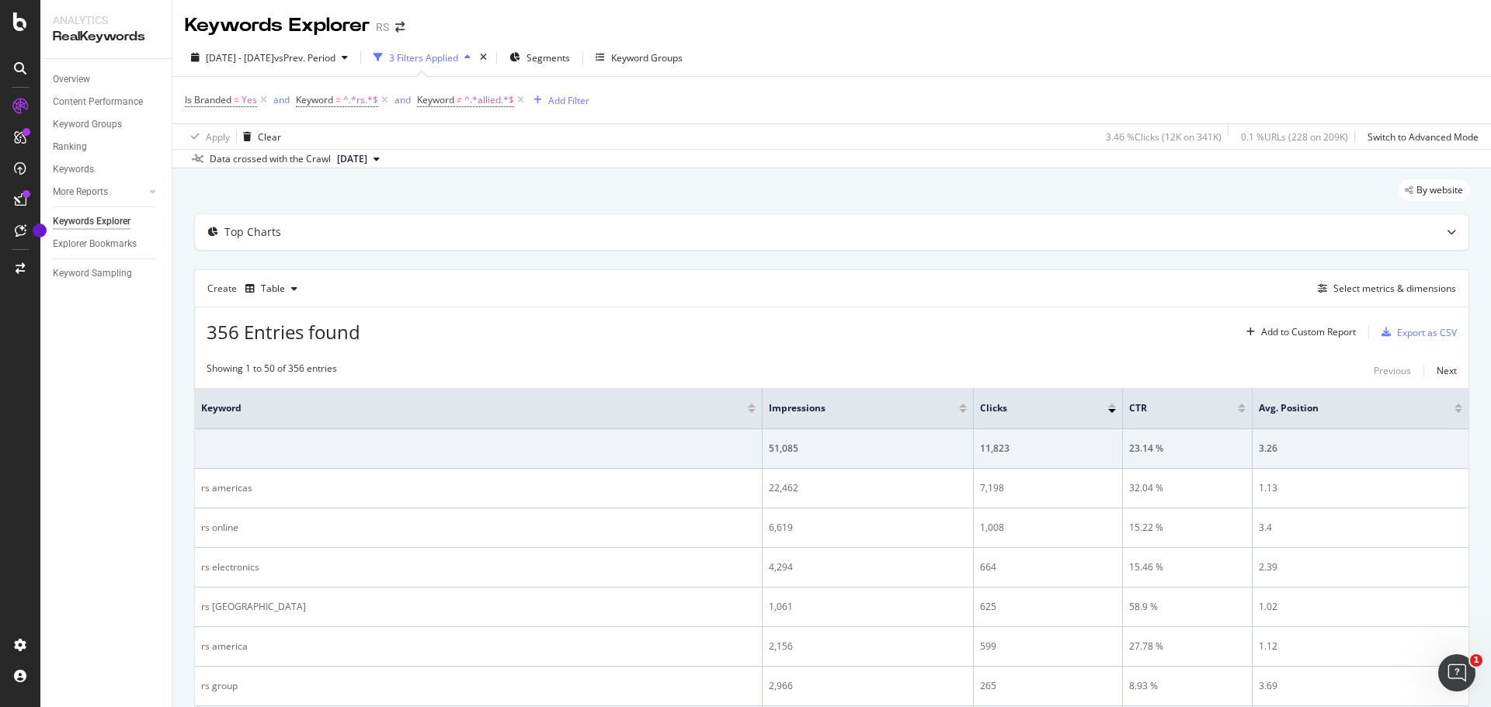
click at [1391, 90] on div "Is Branded = Yes and Keyword = ^.*rs.*$ and Keyword ≠ ^.*allied.*$ Add Filter" at bounding box center [831, 100] width 1293 height 47
click at [310, 101] on span "Keyword" at bounding box center [314, 99] width 37 height 13
click at [297, 99] on div "Keyword Contains rs Cancel Add filter Apply" at bounding box center [395, 151] width 196 height 132
click at [284, 117] on div "Is Branded = Yes and Keyword = ^.*rs.*$ and Keyword ≠ ^.*allied.*$ Add Filter" at bounding box center [831, 100] width 1293 height 47
click at [383, 102] on icon at bounding box center [384, 100] width 13 height 16
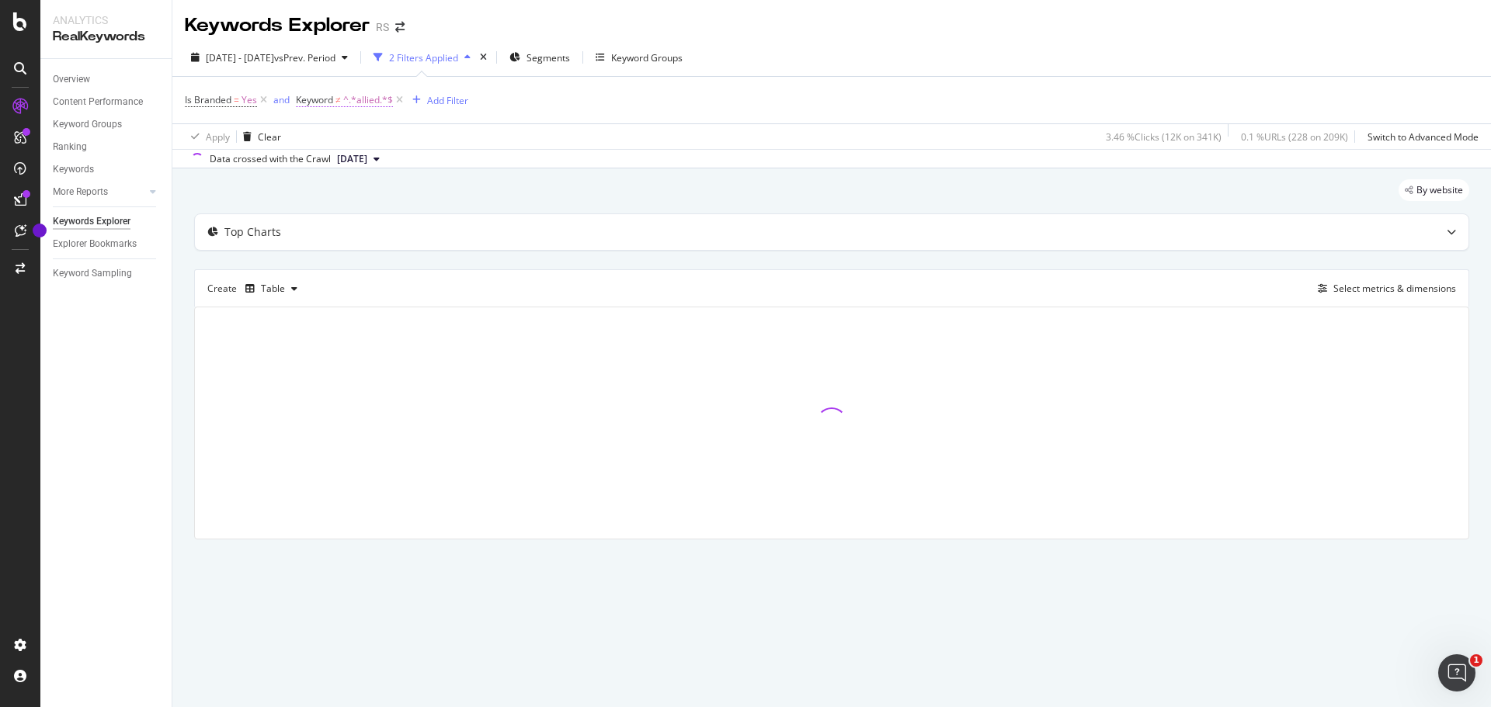
click at [349, 102] on span "^.*allied.*$" at bounding box center [368, 100] width 50 height 22
click at [362, 142] on span "Doesn't contain" at bounding box center [344, 136] width 68 height 13
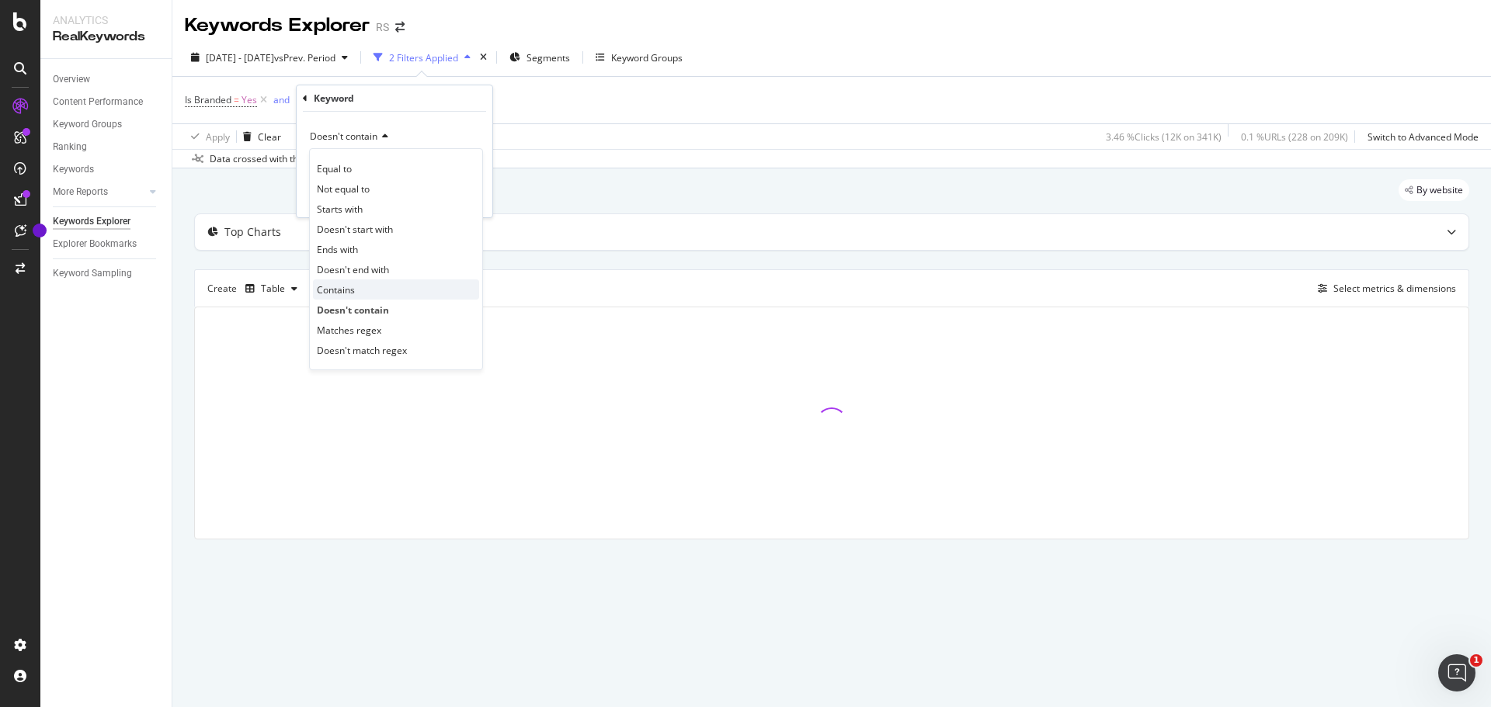
click at [332, 289] on span "Contains" at bounding box center [336, 289] width 38 height 13
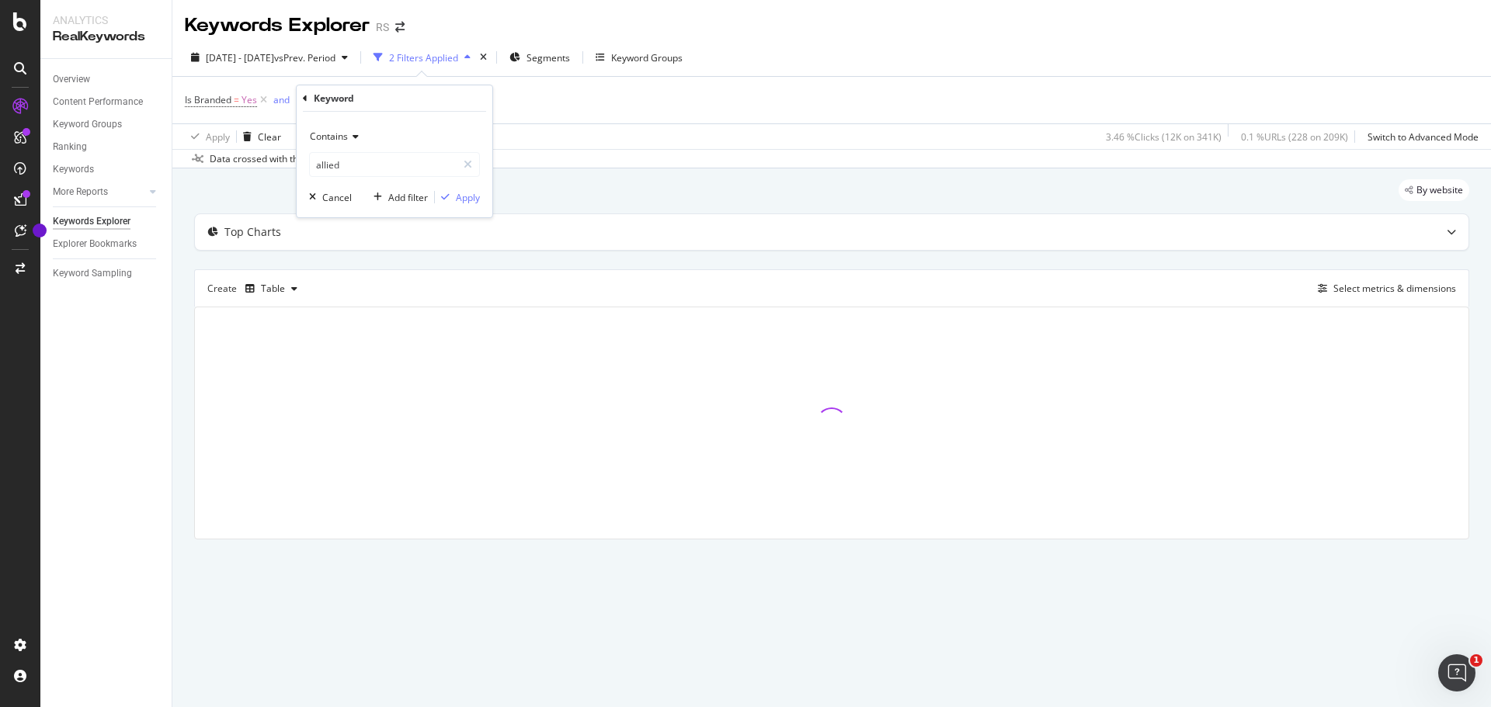
click at [463, 206] on div "Contains allied Cancel Add filter Apply" at bounding box center [395, 165] width 196 height 106
click at [466, 200] on div "Apply" at bounding box center [468, 197] width 24 height 13
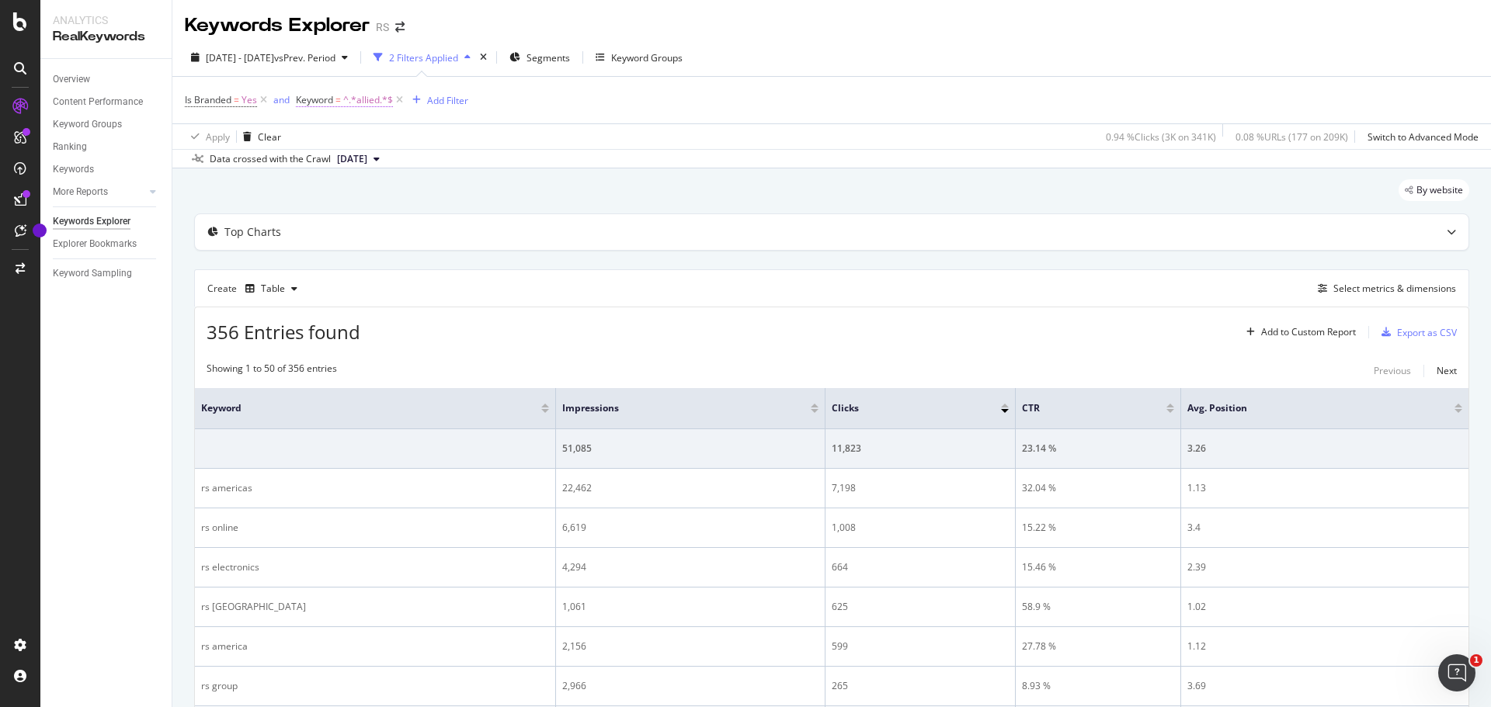
click at [373, 106] on span "^.*allied.*$" at bounding box center [368, 100] width 50 height 22
click at [567, 139] on div "Apply Clear 0.94 % Clicks ( 3K on 341K ) 0.08 % URLs ( 177 on 209K ) Switch to …" at bounding box center [831, 136] width 1318 height 26
click at [1397, 334] on div "Export as CSV" at bounding box center [1427, 332] width 60 height 13
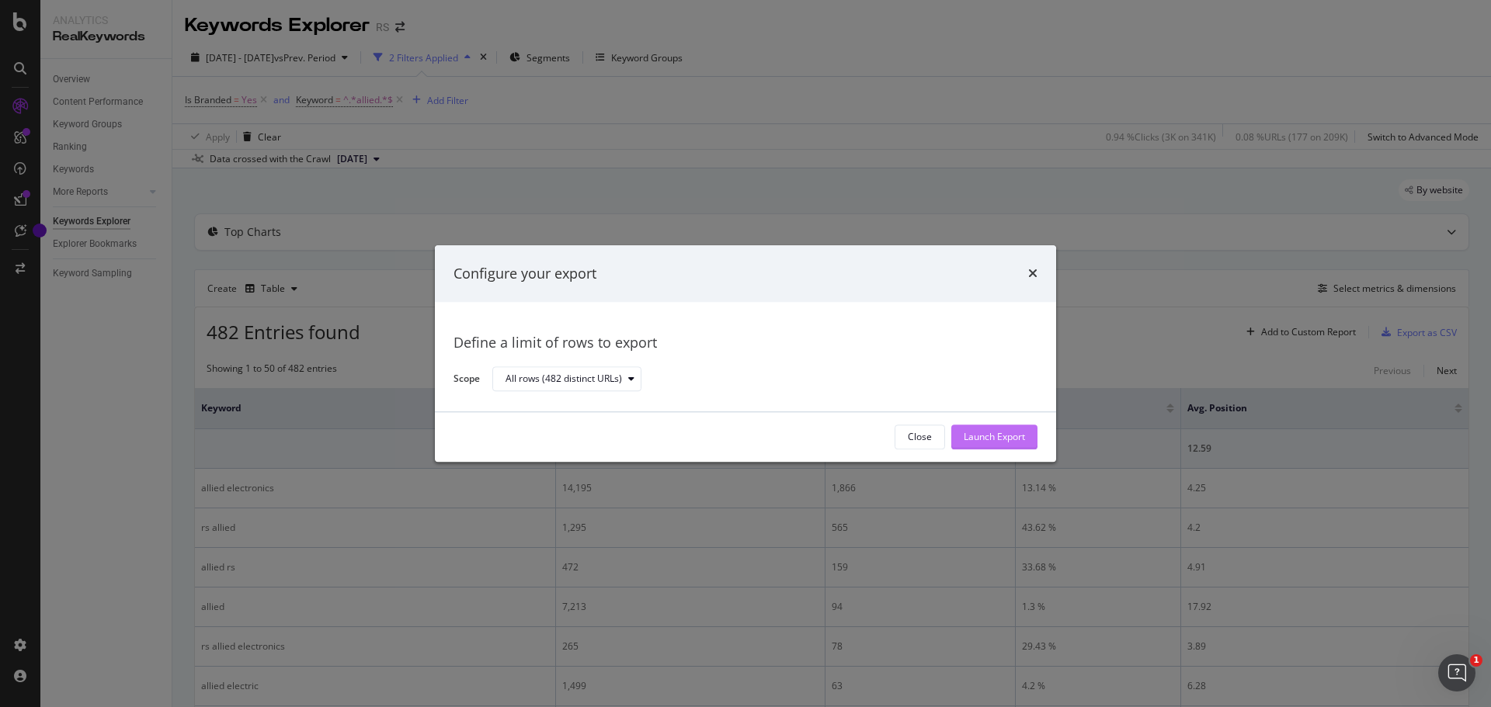
click at [980, 442] on div "Launch Export" at bounding box center [994, 437] width 61 height 13
